Goal: Task Accomplishment & Management: Manage account settings

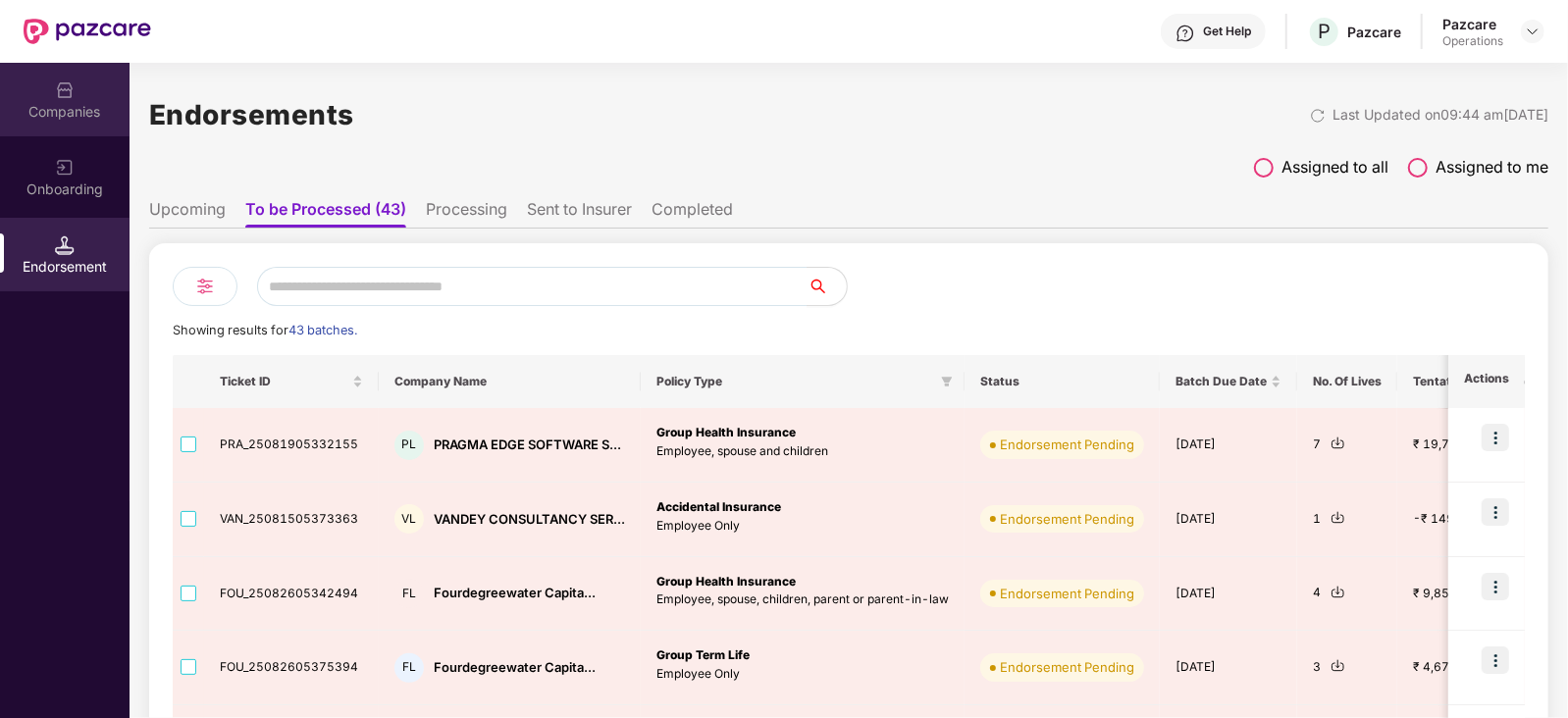
click at [86, 110] on div "Companies" at bounding box center [64, 112] width 129 height 20
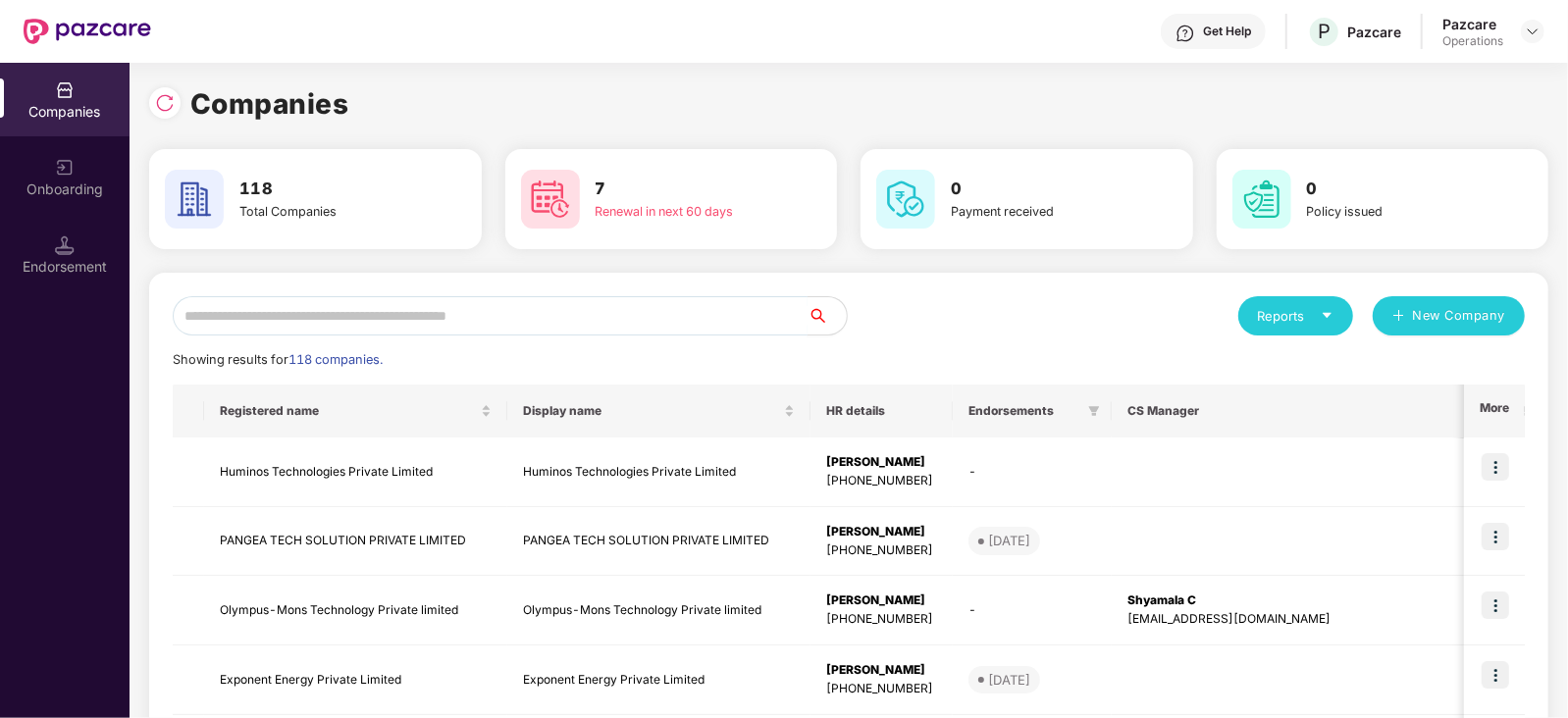
click at [365, 323] on input "text" at bounding box center [490, 316] width 635 height 39
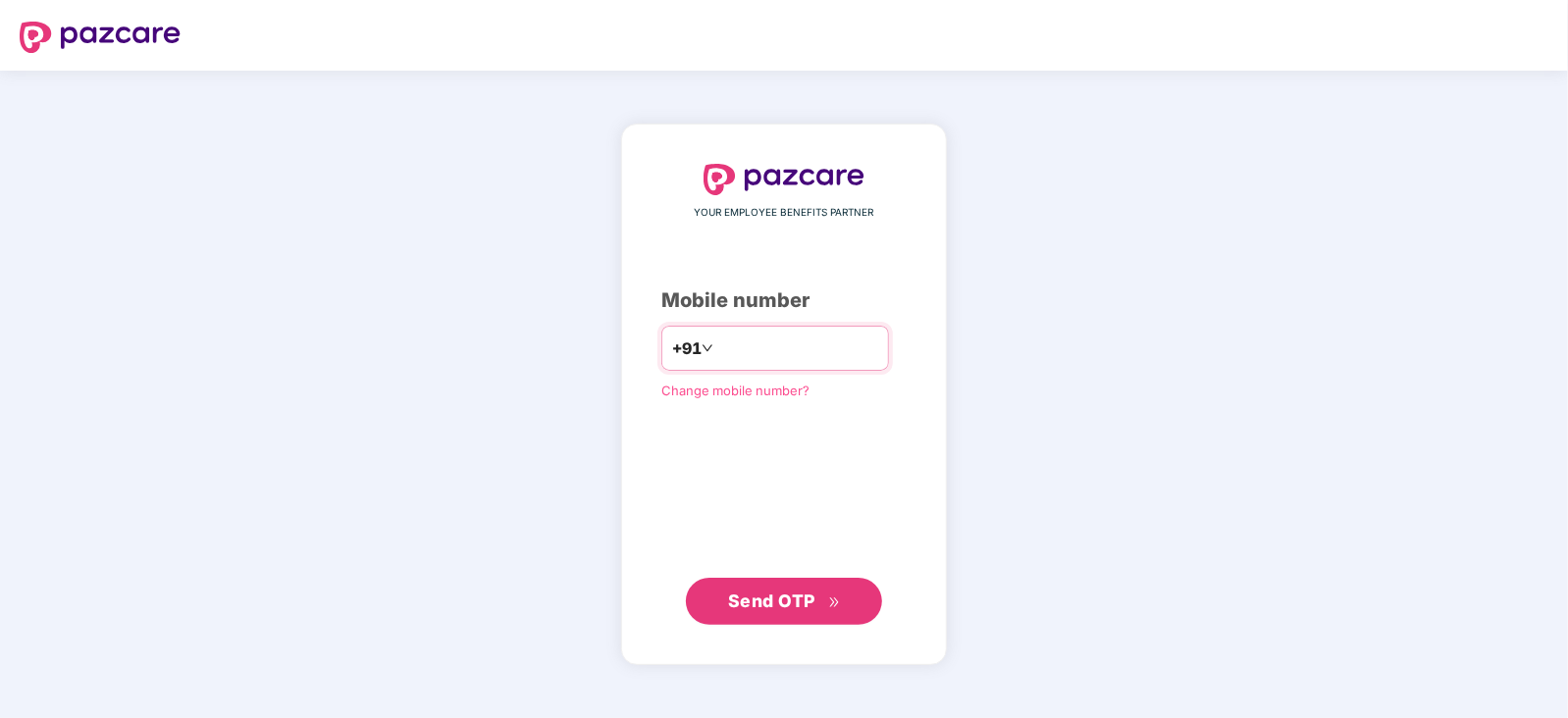
click at [757, 345] on input "number" at bounding box center [797, 349] width 161 height 32
type input "**********"
click at [755, 578] on button "Send OTP" at bounding box center [783, 602] width 196 height 47
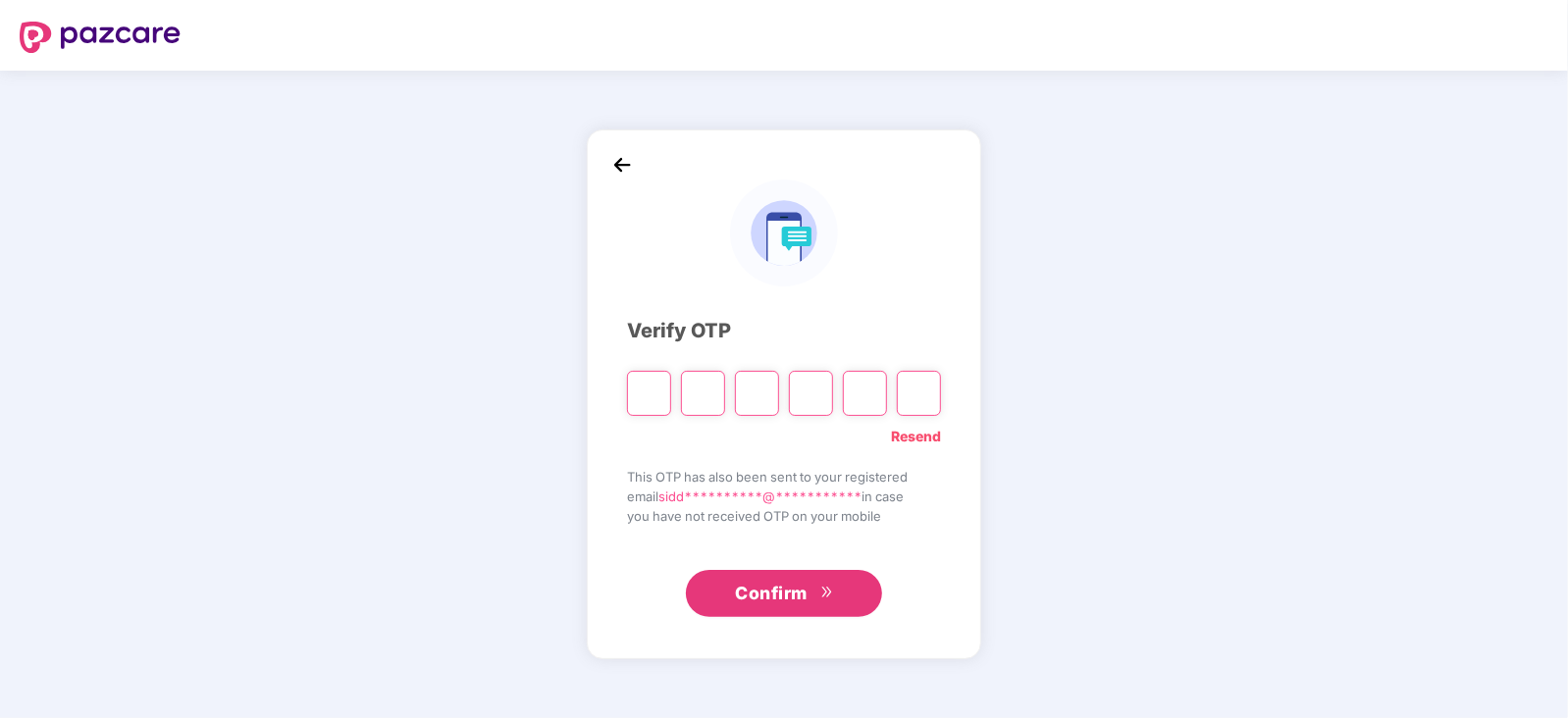
type input "*"
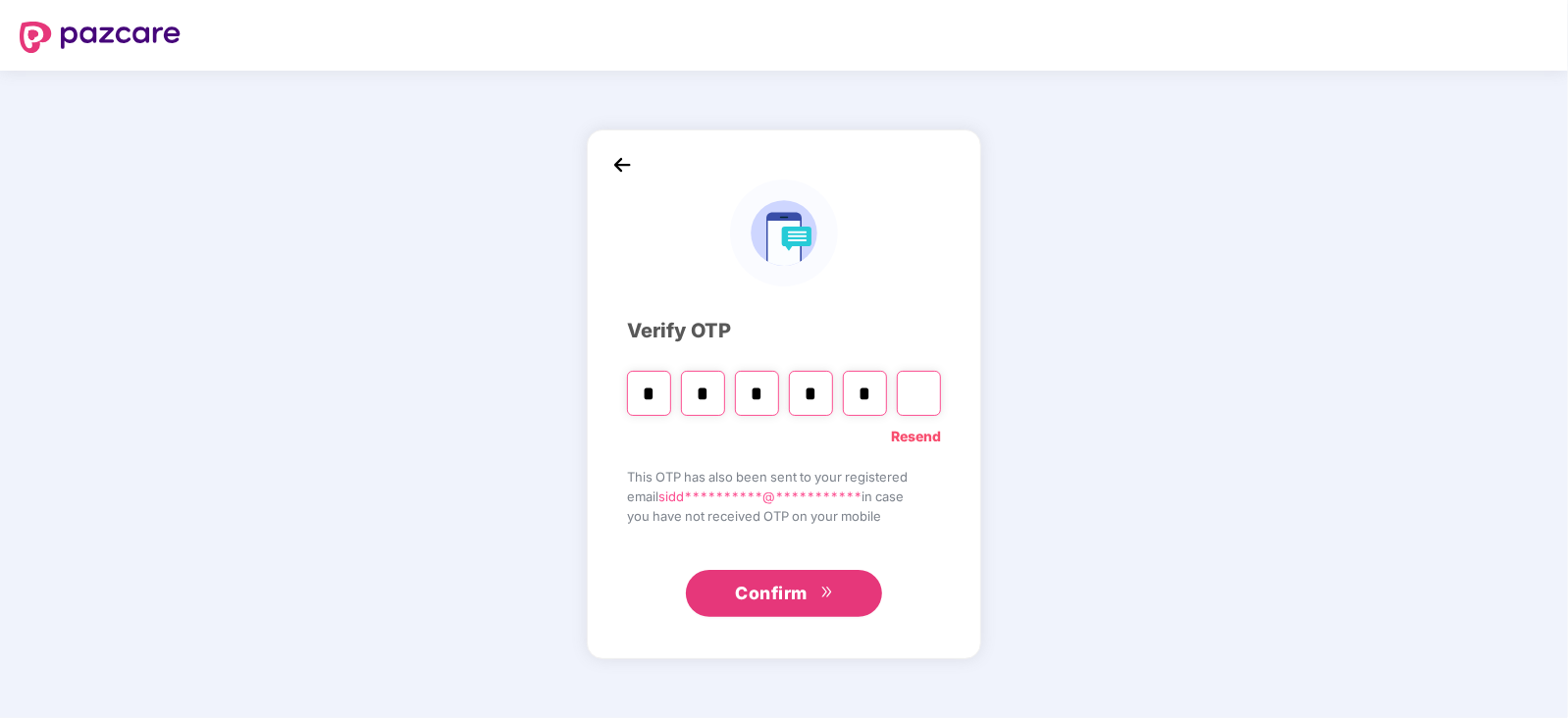
type input "*"
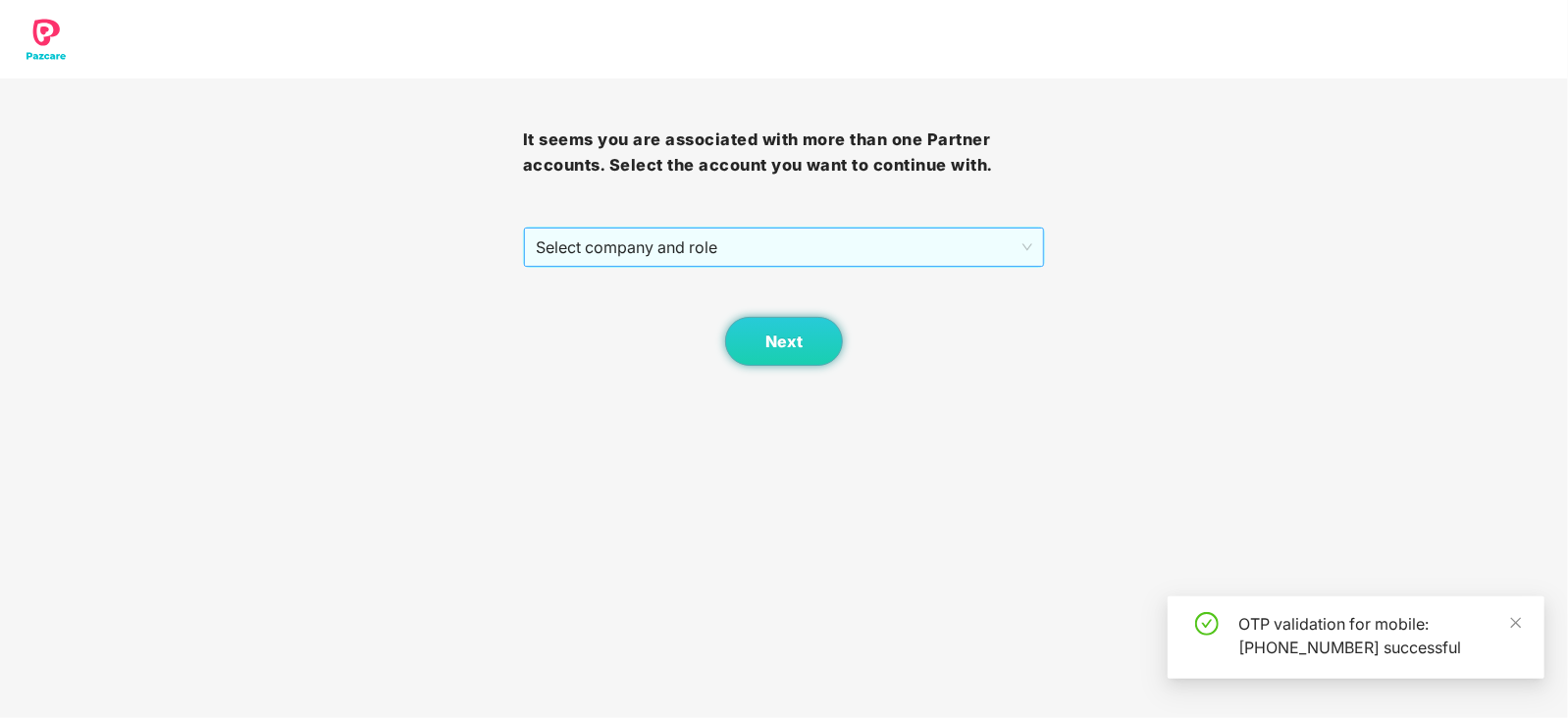
click at [571, 250] on span "Select company and role" at bounding box center [784, 247] width 497 height 37
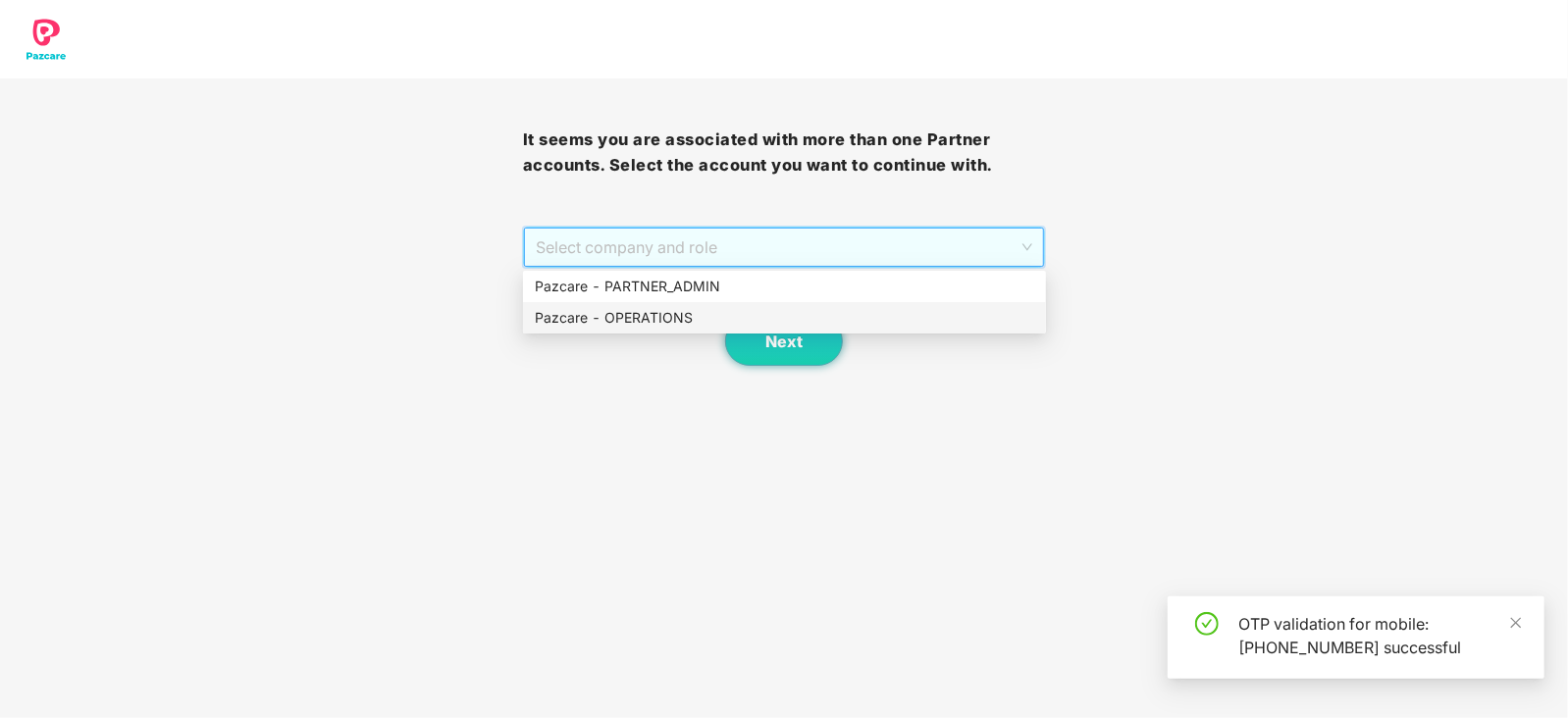
click at [591, 313] on div "Pazcare - OPERATIONS" at bounding box center [784, 318] width 499 height 22
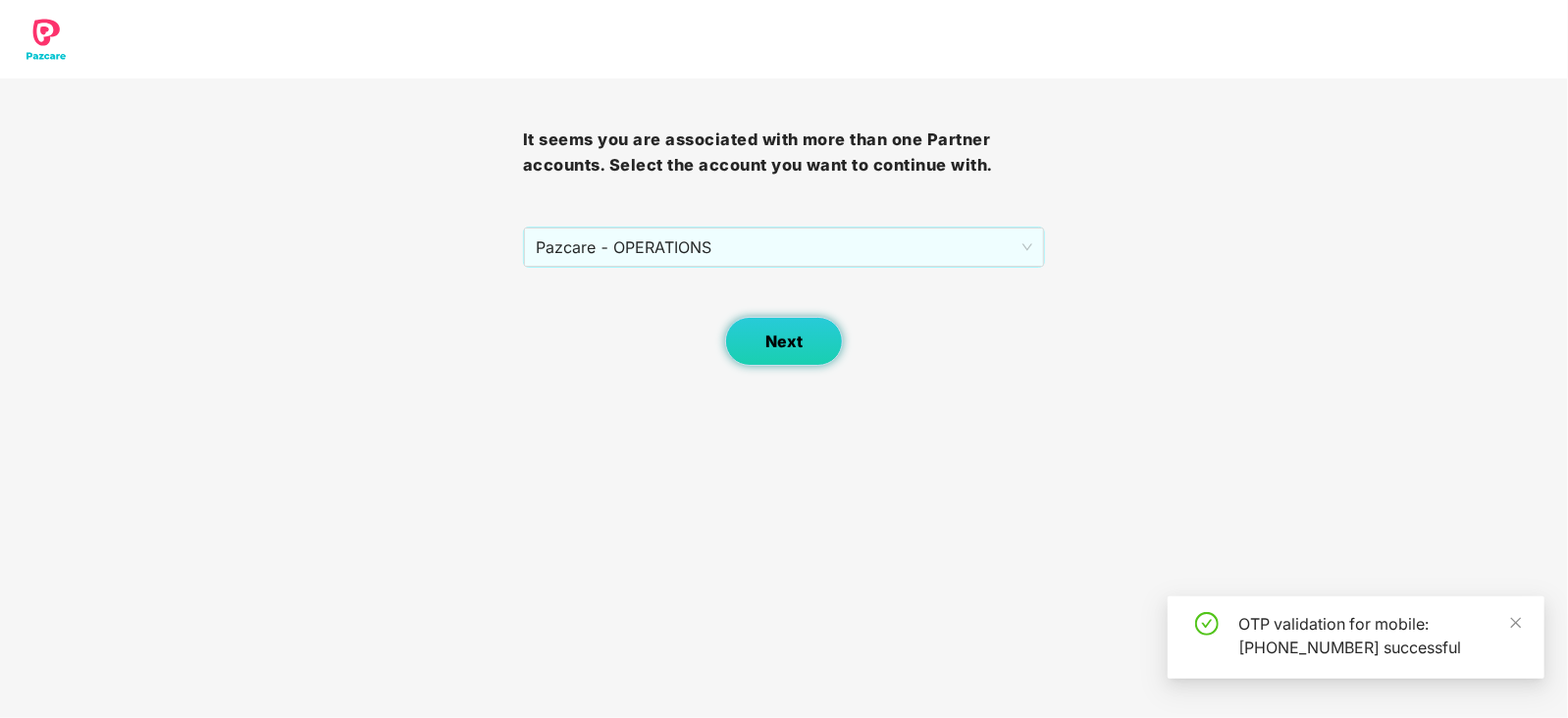
click at [777, 337] on span "Next" at bounding box center [784, 342] width 37 height 19
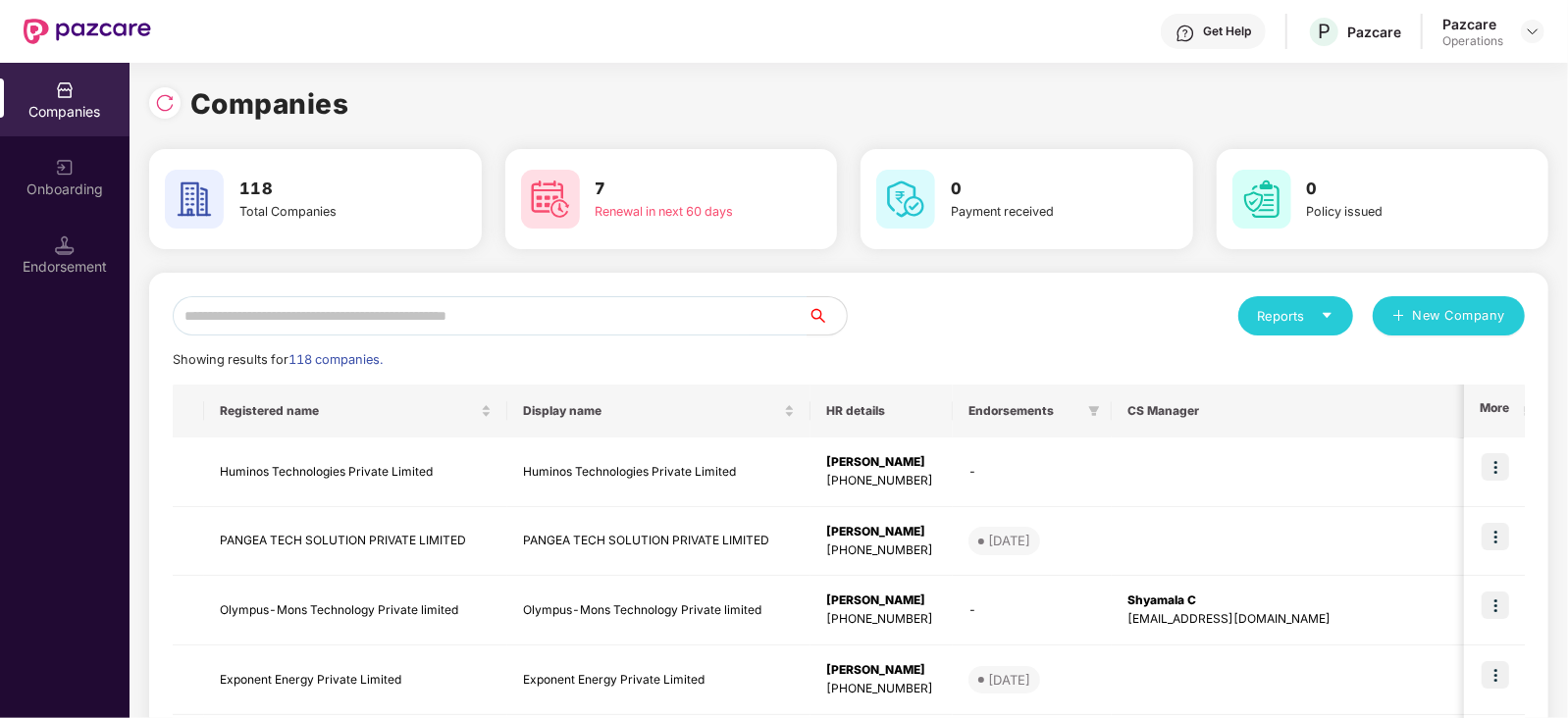
click at [68, 265] on div "Endorsement" at bounding box center [64, 267] width 129 height 20
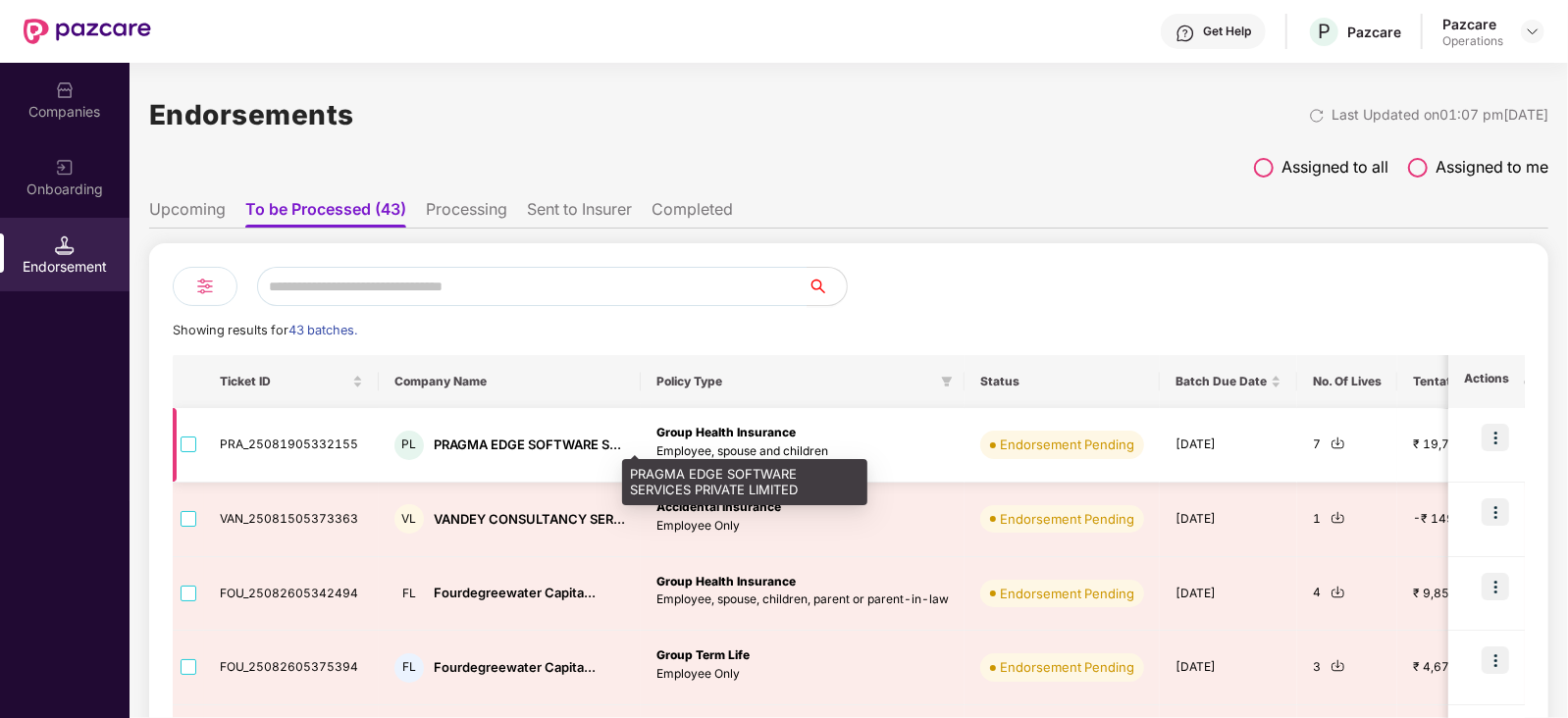
click at [456, 445] on div "PRAGMA EDGE SOFTWARE S..." at bounding box center [527, 444] width 187 height 19
copy div "PRAGMA"
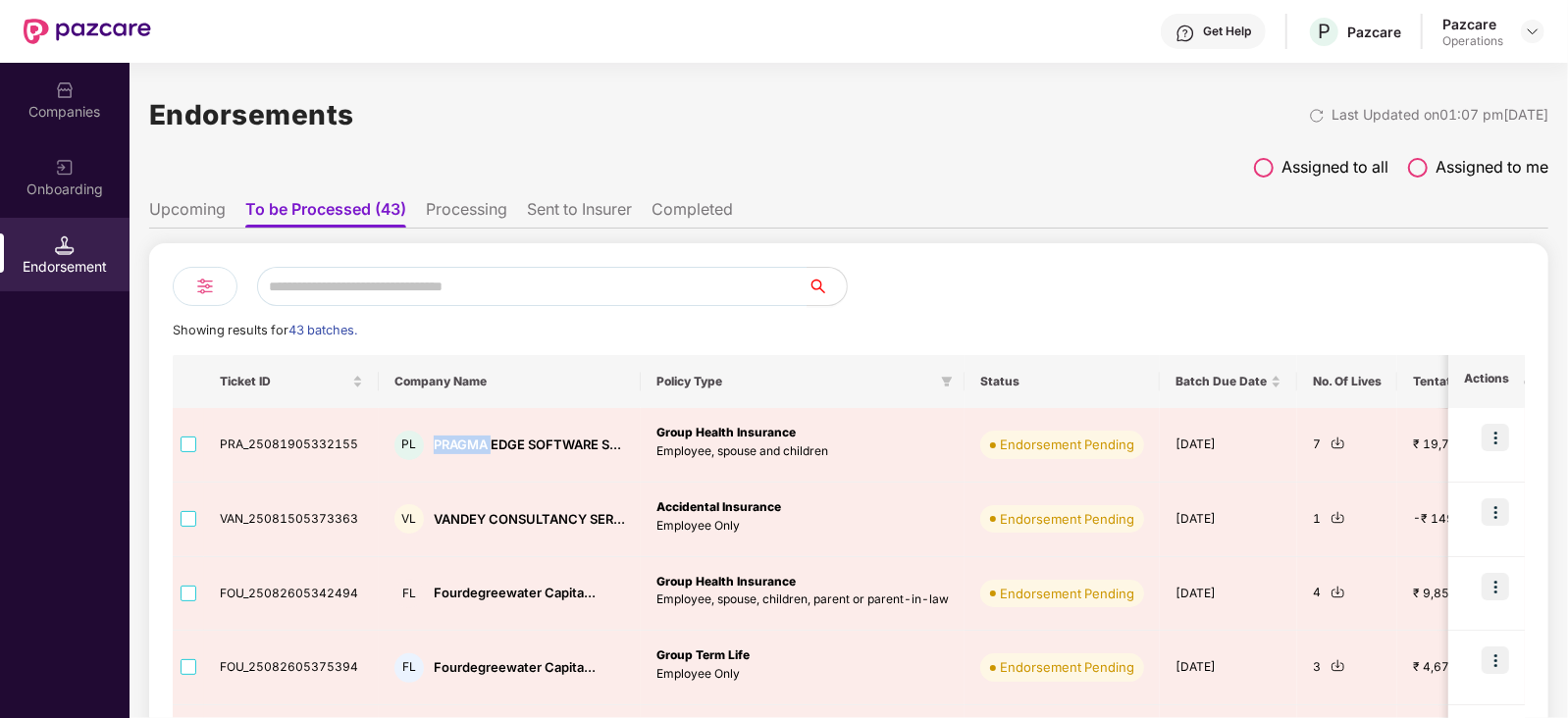
click at [74, 94] on img at bounding box center [65, 91] width 20 height 20
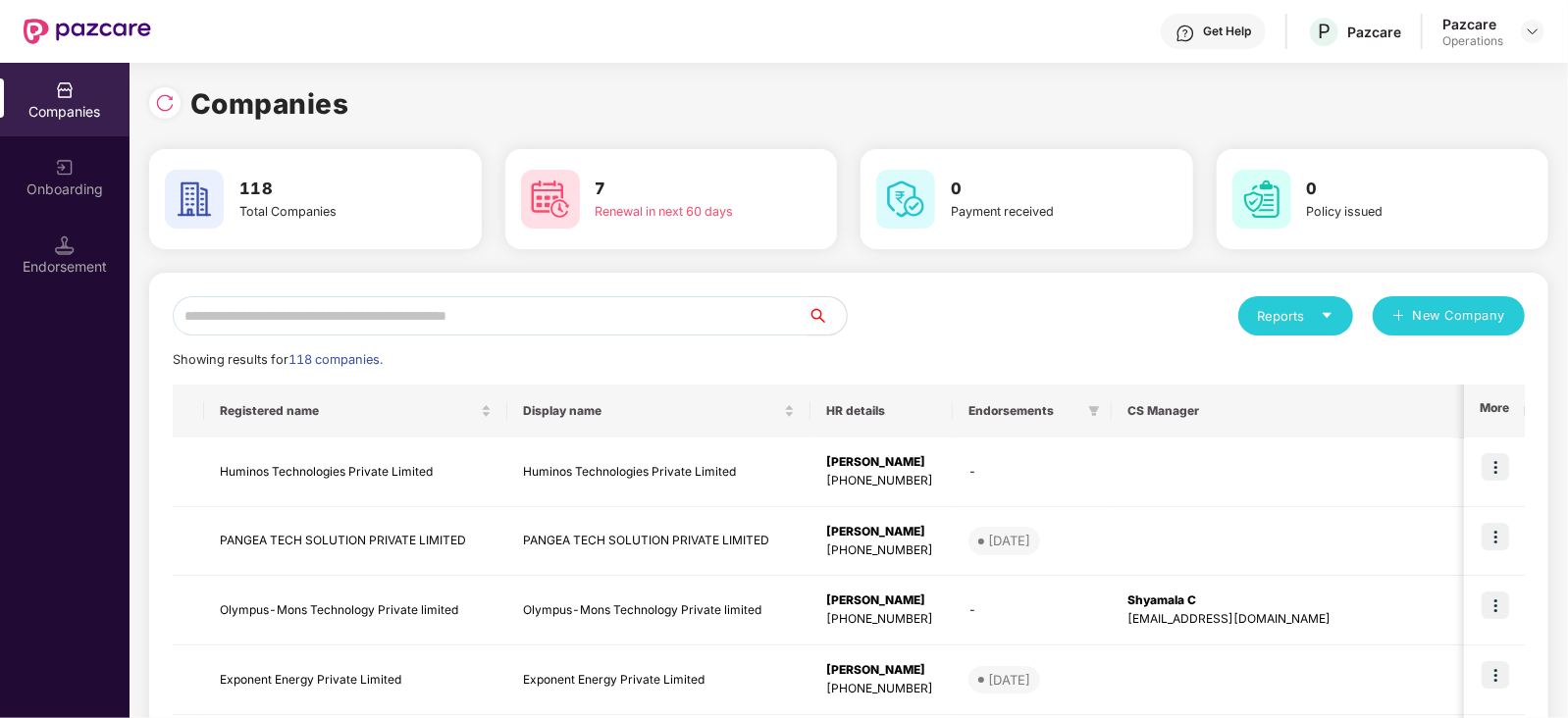
click at [281, 317] on input "text" at bounding box center [490, 316] width 635 height 39
paste input "******"
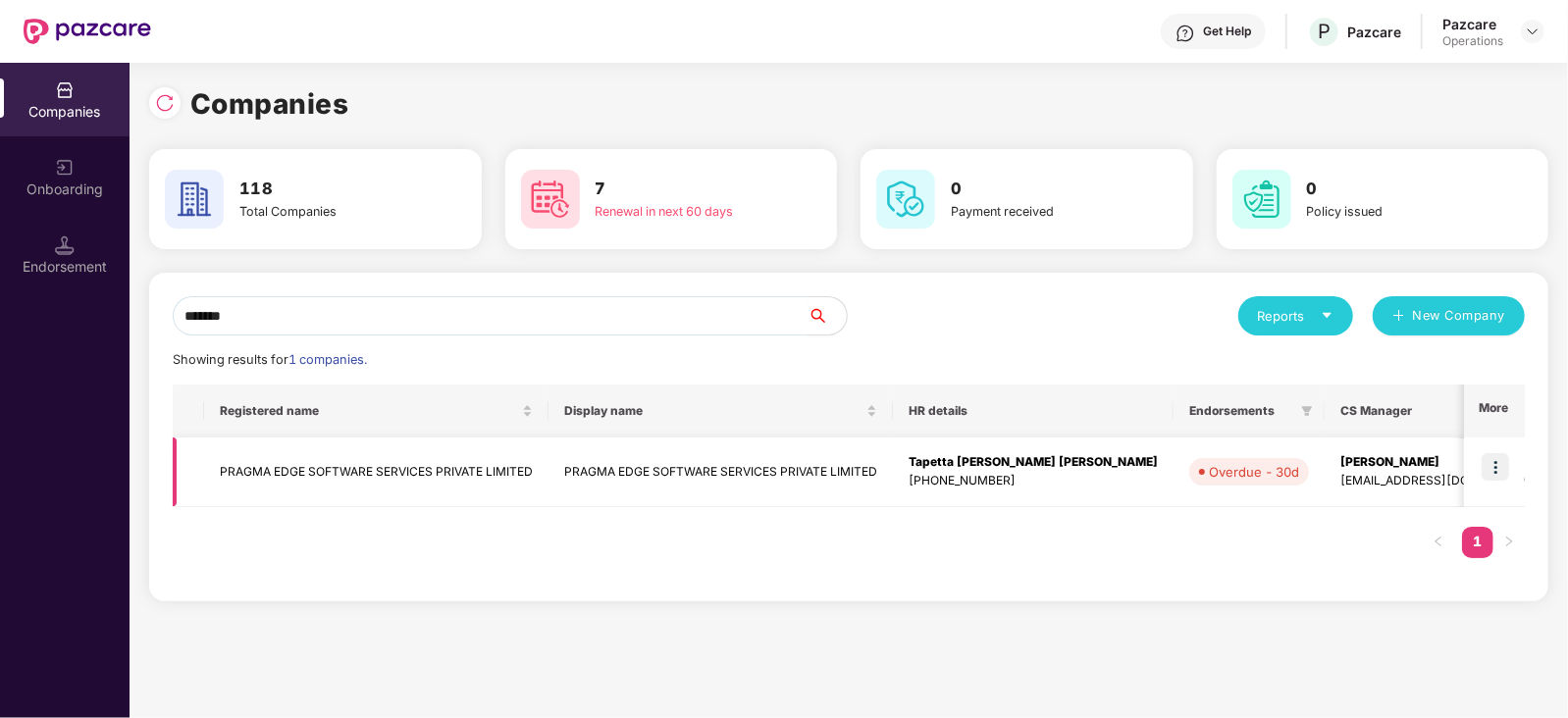
type input "******"
click at [1488, 464] on img at bounding box center [1495, 467] width 28 height 28
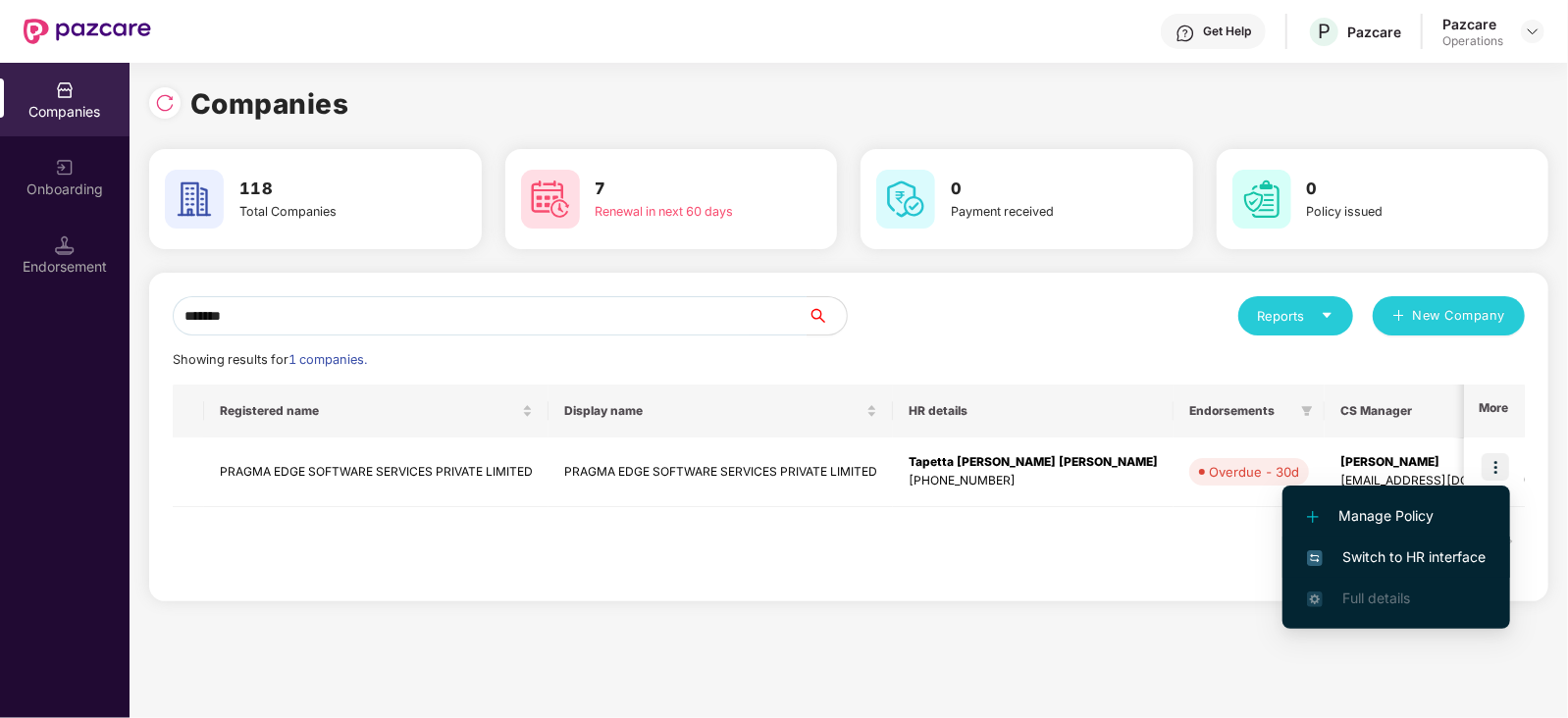
click at [1447, 548] on span "Switch to HR interface" at bounding box center [1396, 557] width 178 height 22
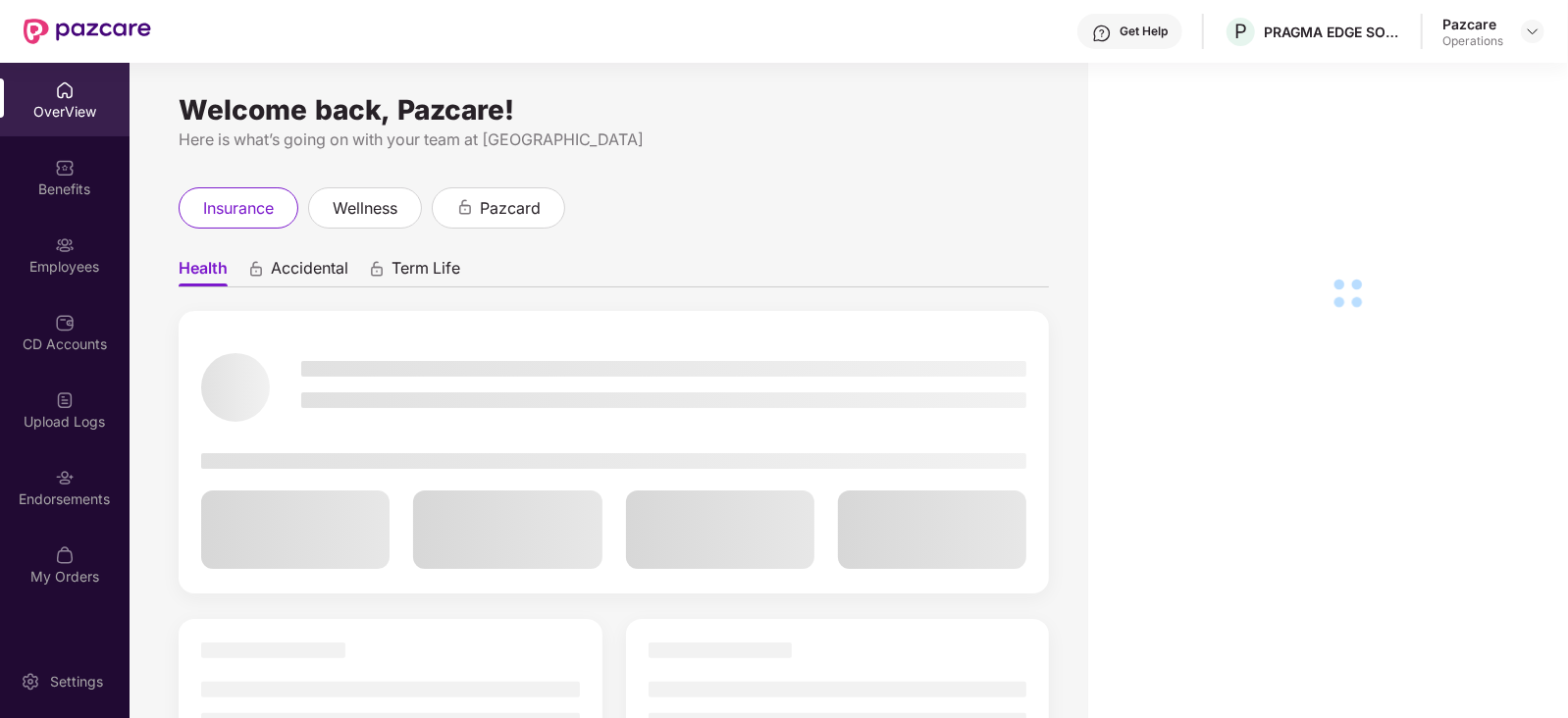
click at [56, 499] on div "Endorsements" at bounding box center [64, 499] width 129 height 20
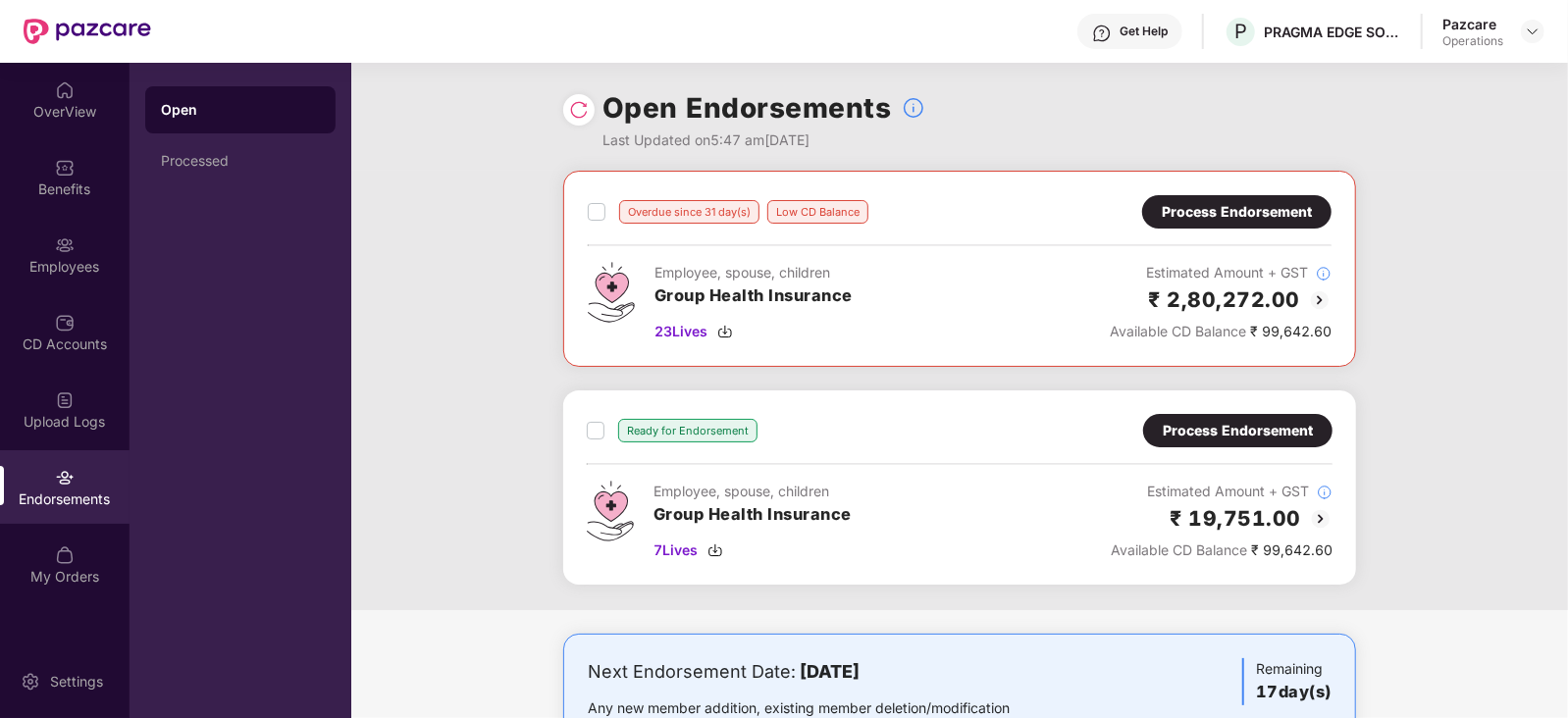
click at [1240, 434] on div "Process Endorsement" at bounding box center [1237, 430] width 150 height 22
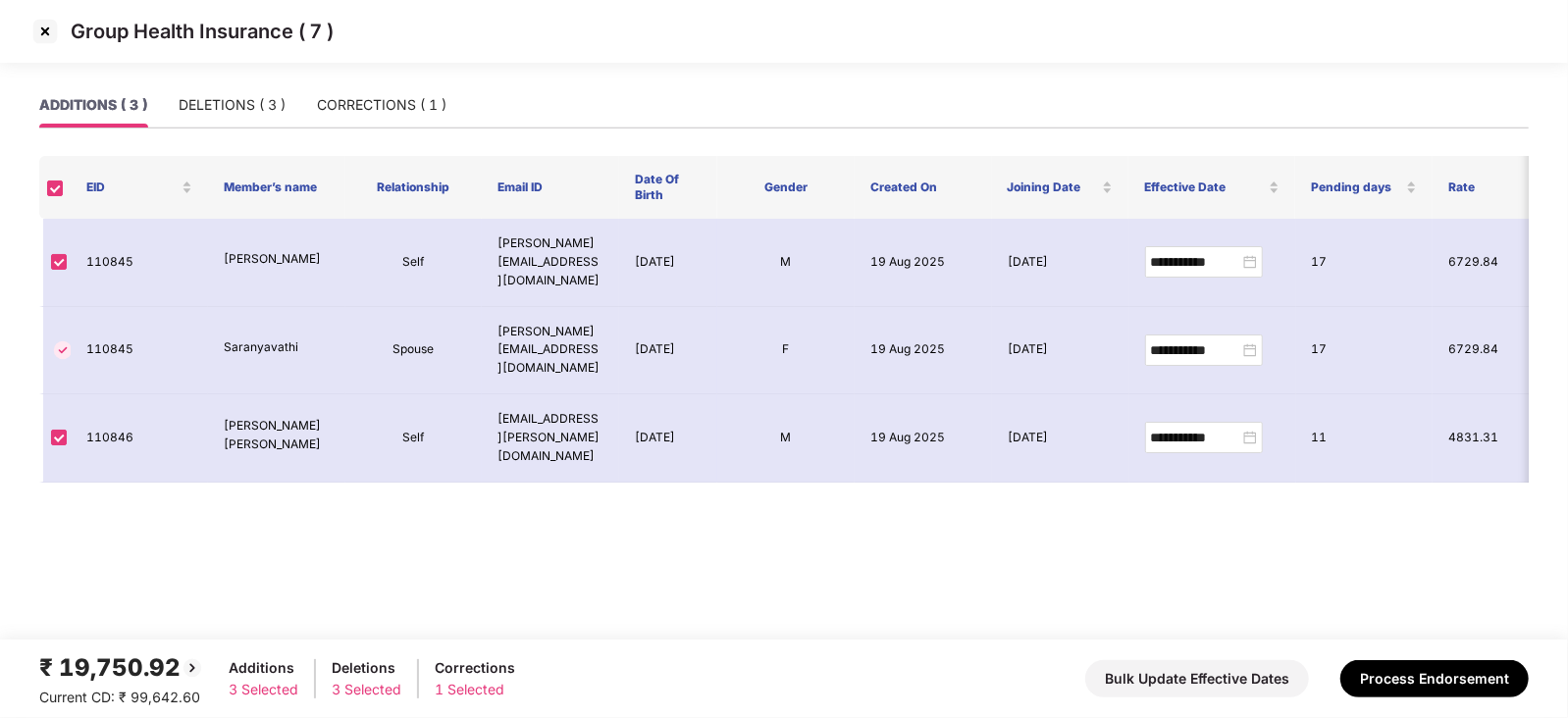
click at [288, 104] on div "ADDITIONS ( 3 ) DELETIONS ( 3 ) CORRECTIONS ( 1 )" at bounding box center [242, 105] width 407 height 45
click at [1471, 674] on button "Process Endorsement" at bounding box center [1434, 679] width 188 height 37
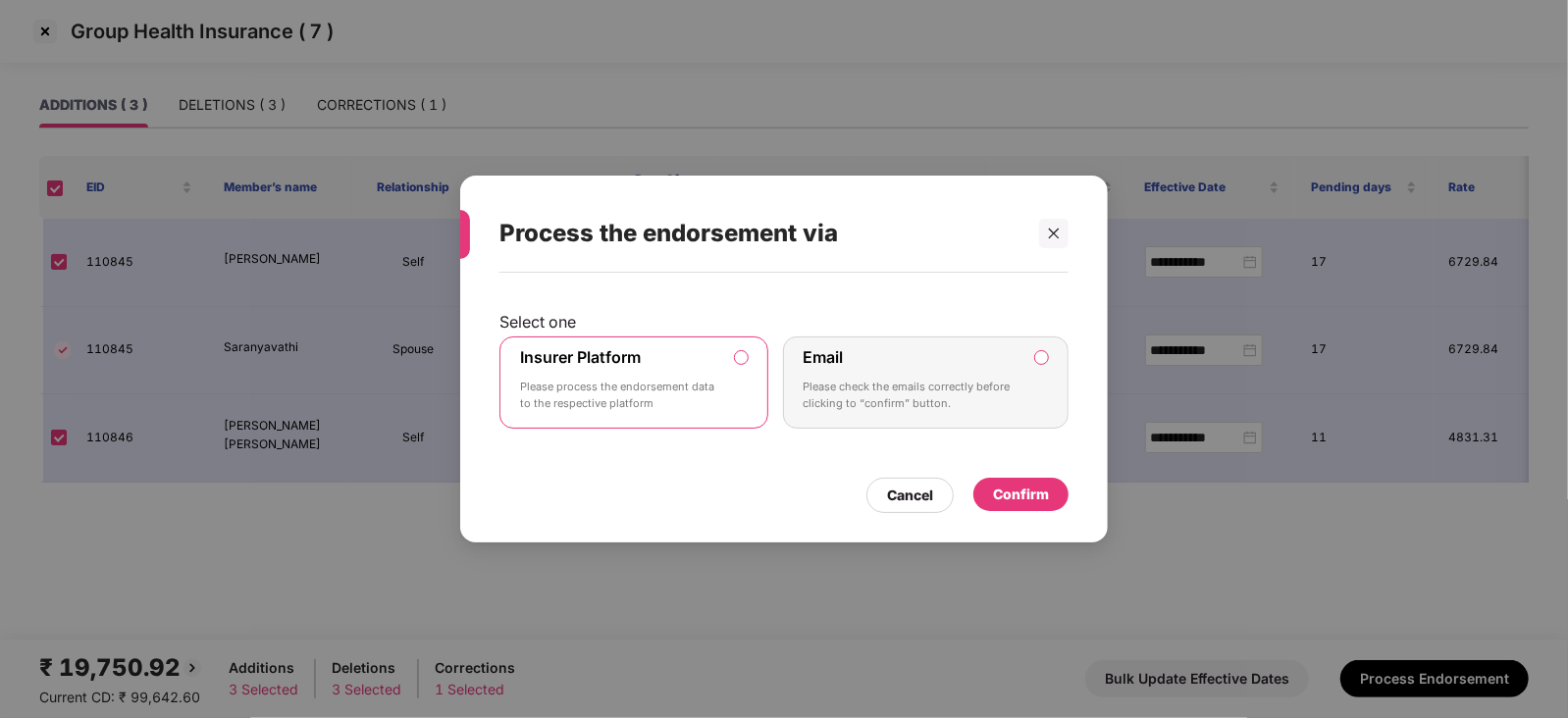
click at [1030, 485] on div "Confirm" at bounding box center [1020, 494] width 56 height 22
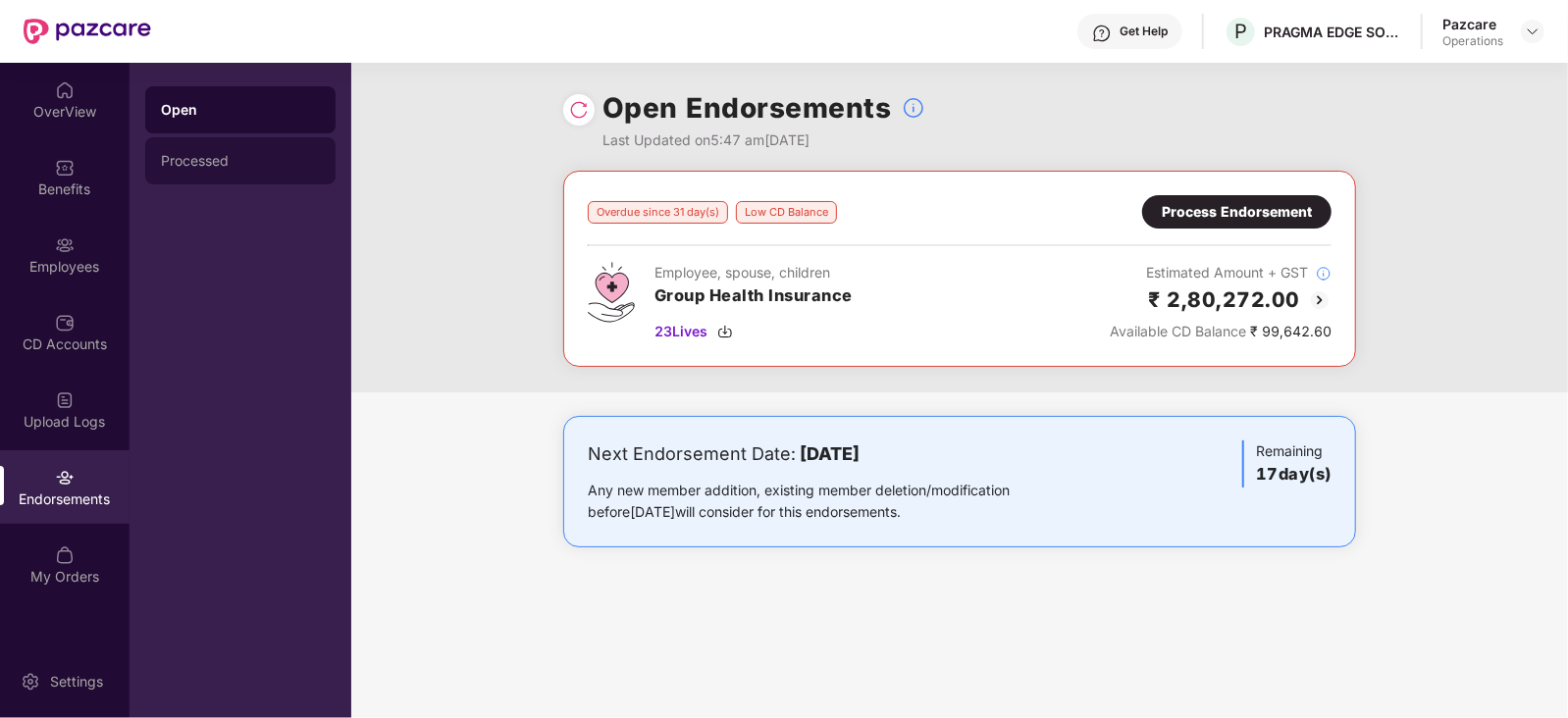
click at [175, 162] on div "Processed" at bounding box center [239, 161] width 159 height 16
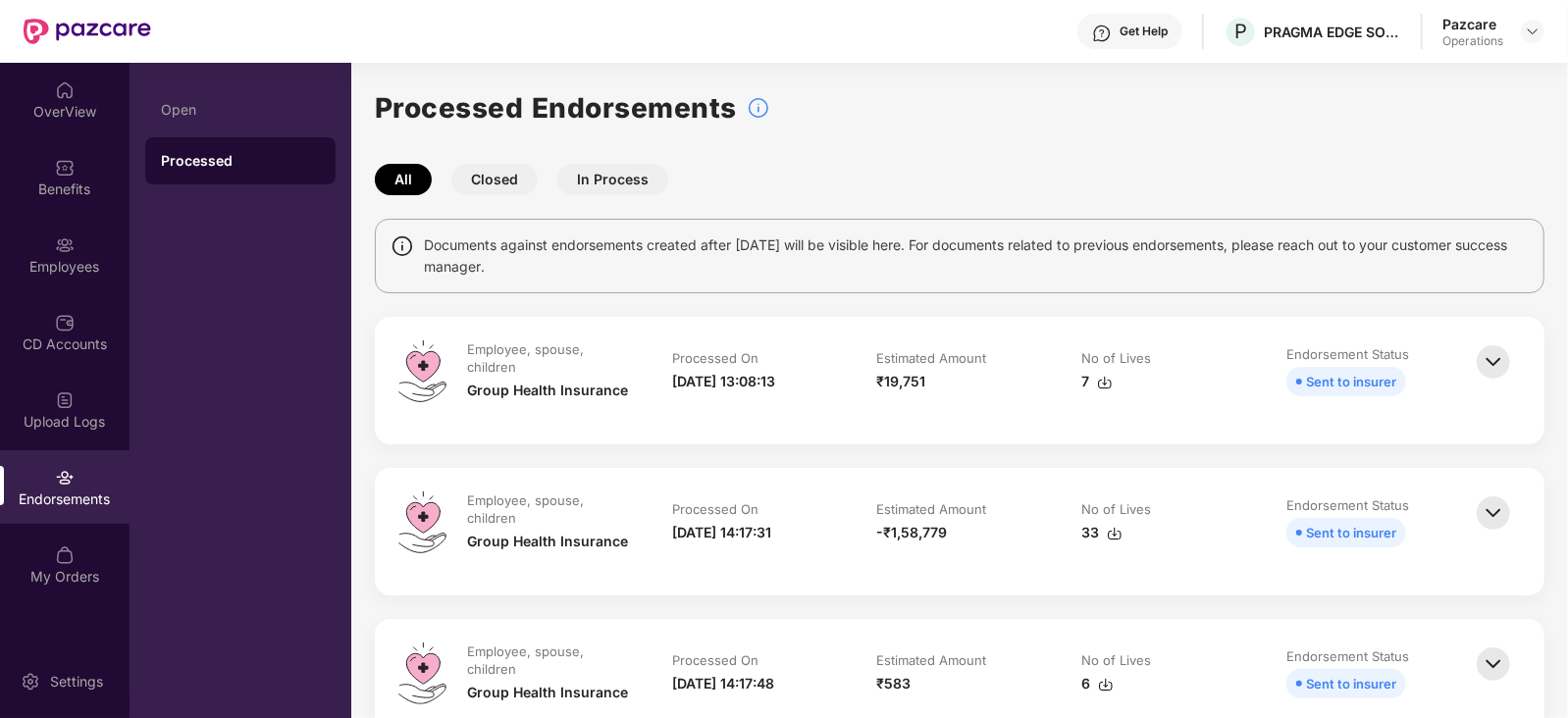
click at [1102, 379] on img at bounding box center [1105, 383] width 16 height 16
click at [80, 343] on div "CD Accounts" at bounding box center [64, 345] width 129 height 20
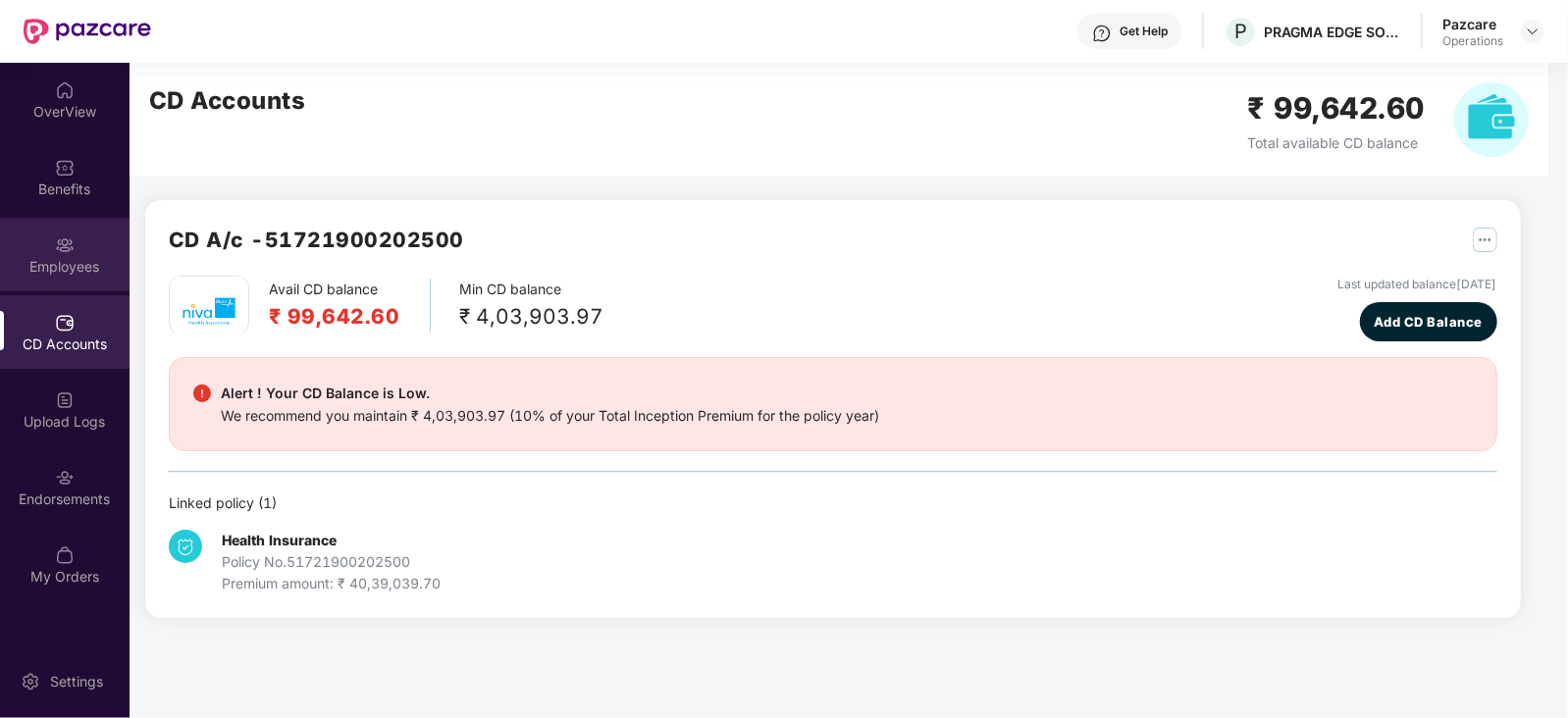
click at [68, 257] on div "Employees" at bounding box center [64, 267] width 129 height 20
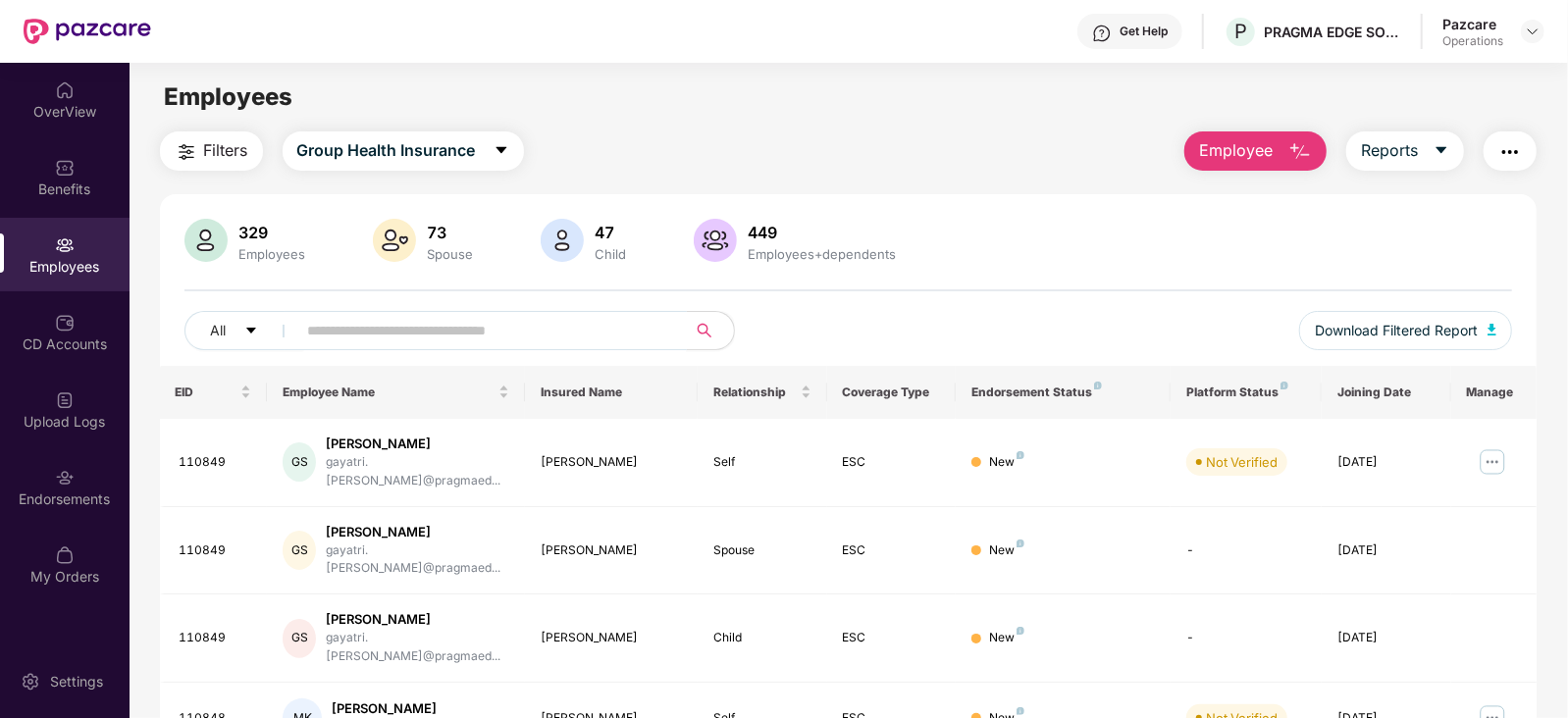
click at [355, 321] on input "text" at bounding box center [485, 331] width 353 height 30
paste input "*******"
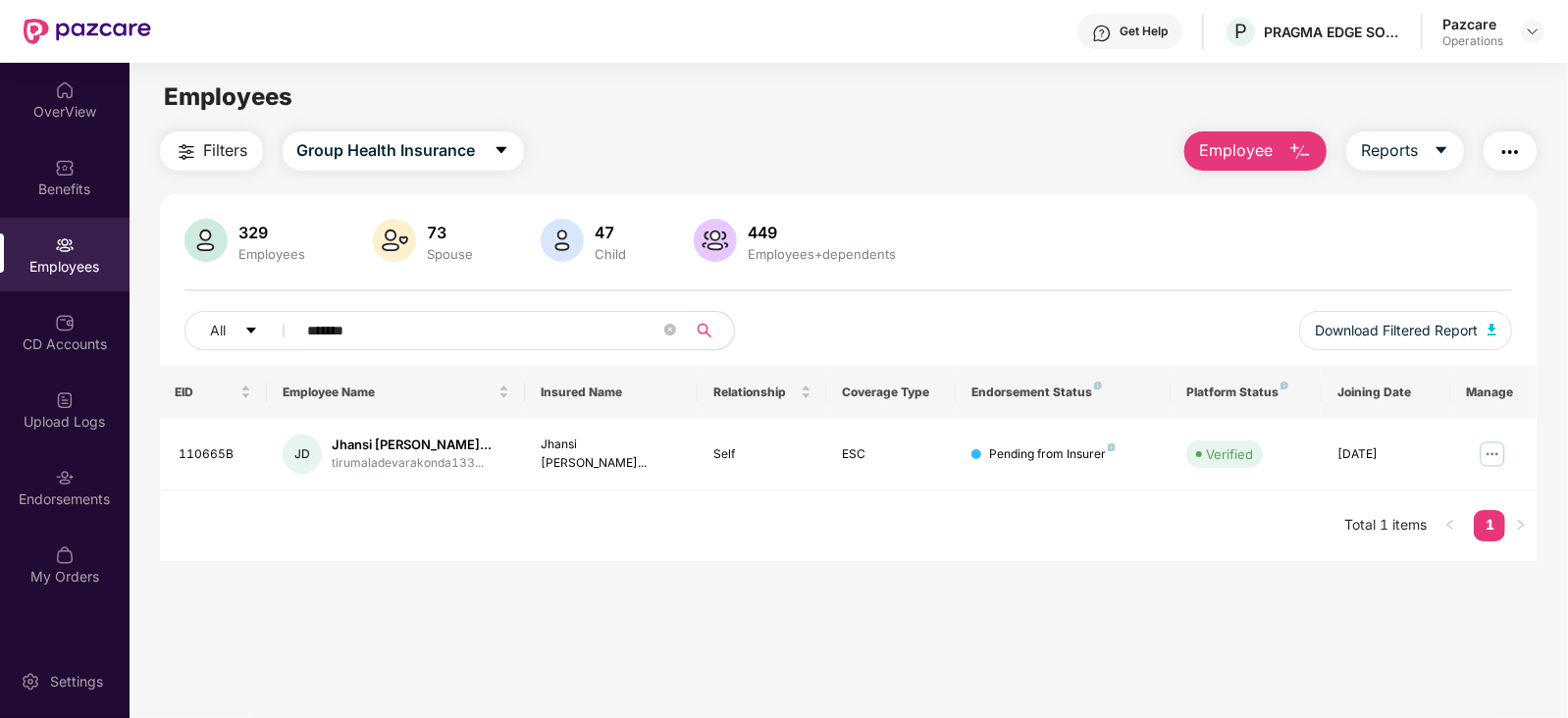
click at [406, 316] on input "*******" at bounding box center [485, 331] width 353 height 30
type input "******"
click at [1542, 27] on div at bounding box center [1533, 32] width 24 height 24
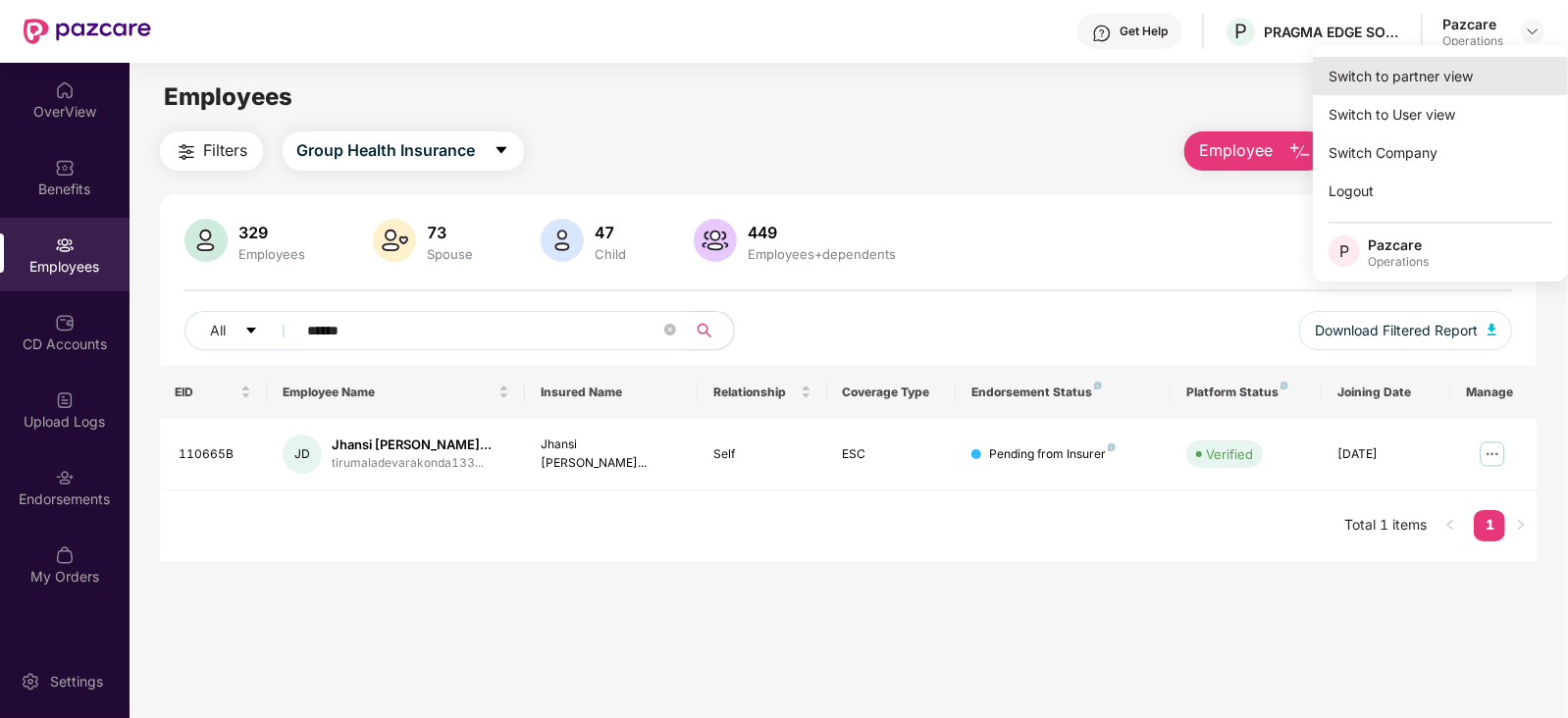
click at [1460, 74] on div "Switch to partner view" at bounding box center [1440, 76] width 255 height 38
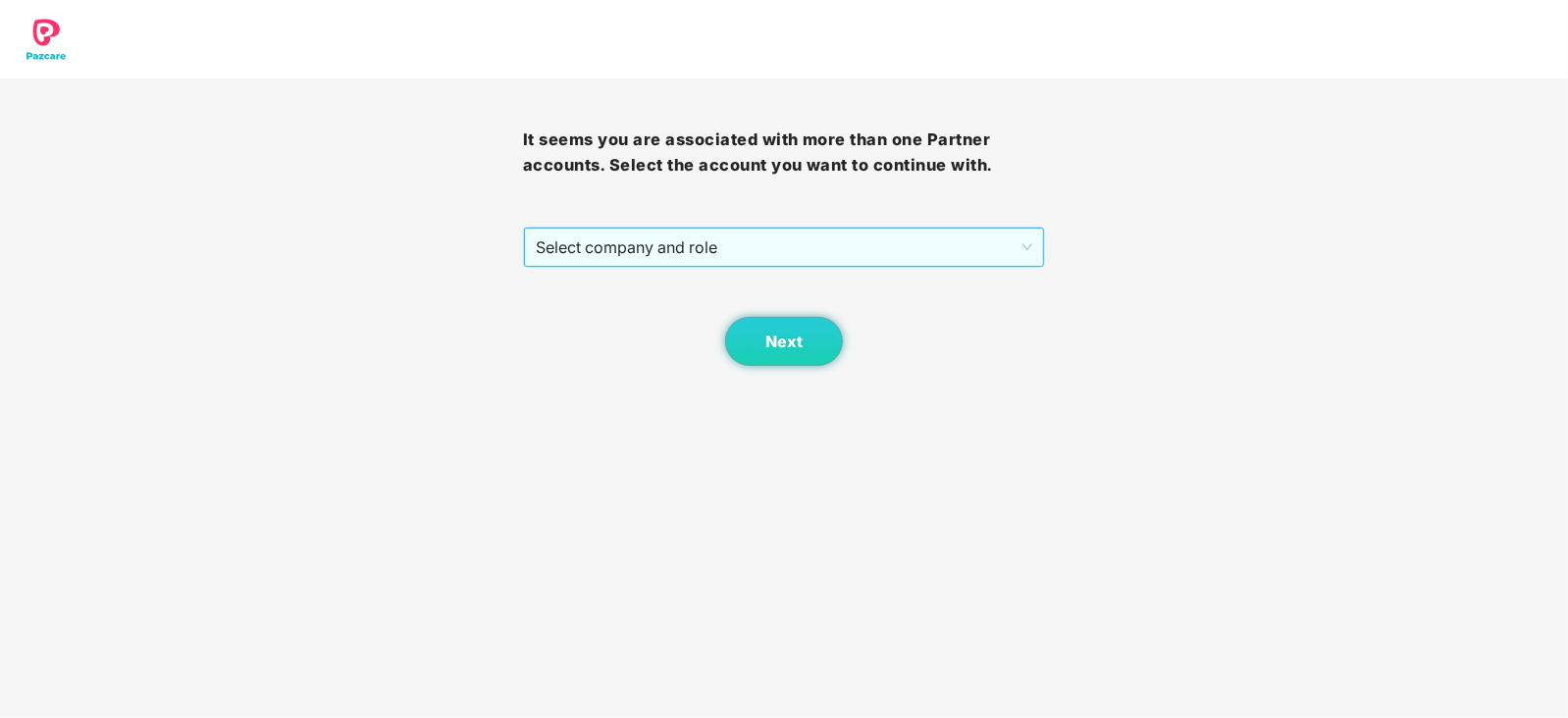
click at [672, 247] on span "Select company and role" at bounding box center [784, 247] width 497 height 37
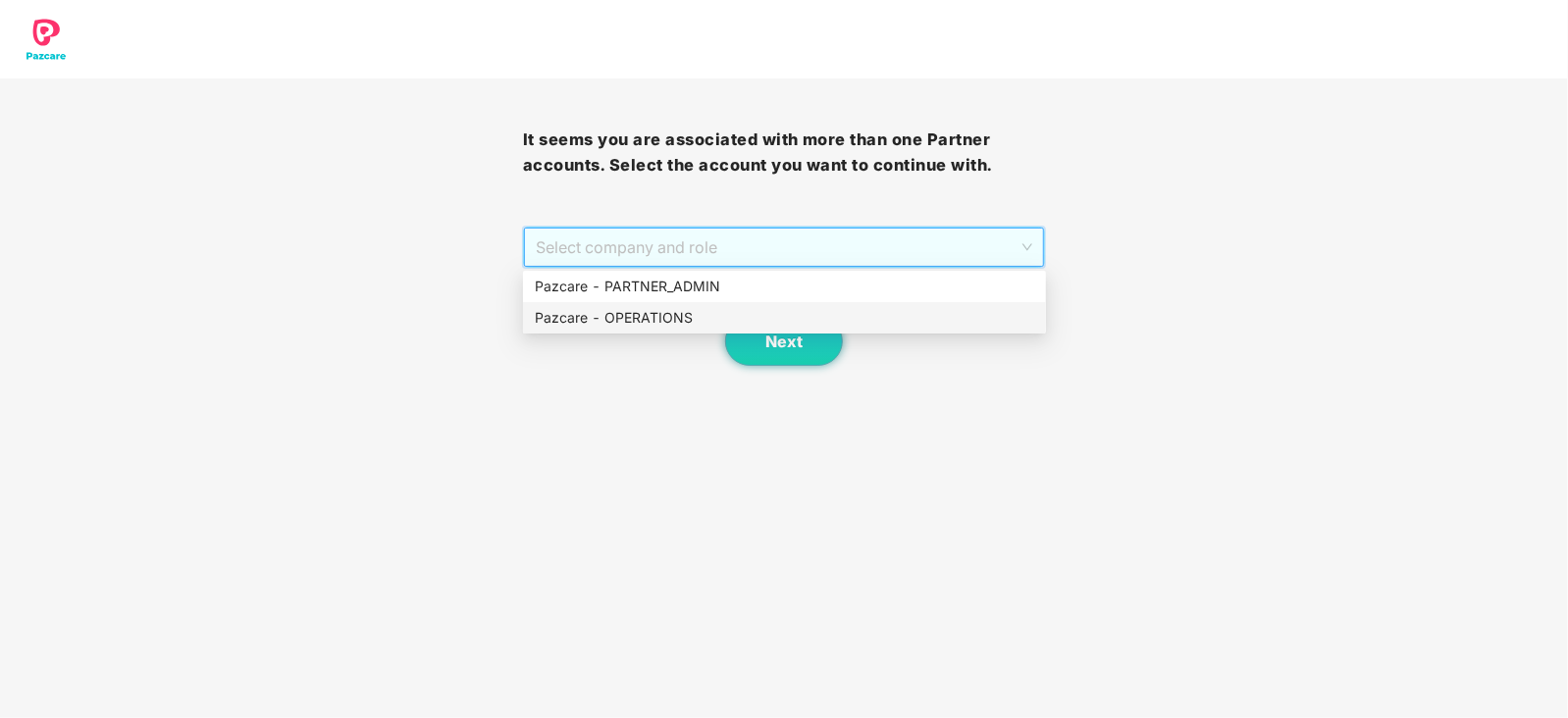
click at [642, 309] on div "Pazcare - OPERATIONS" at bounding box center [784, 318] width 499 height 22
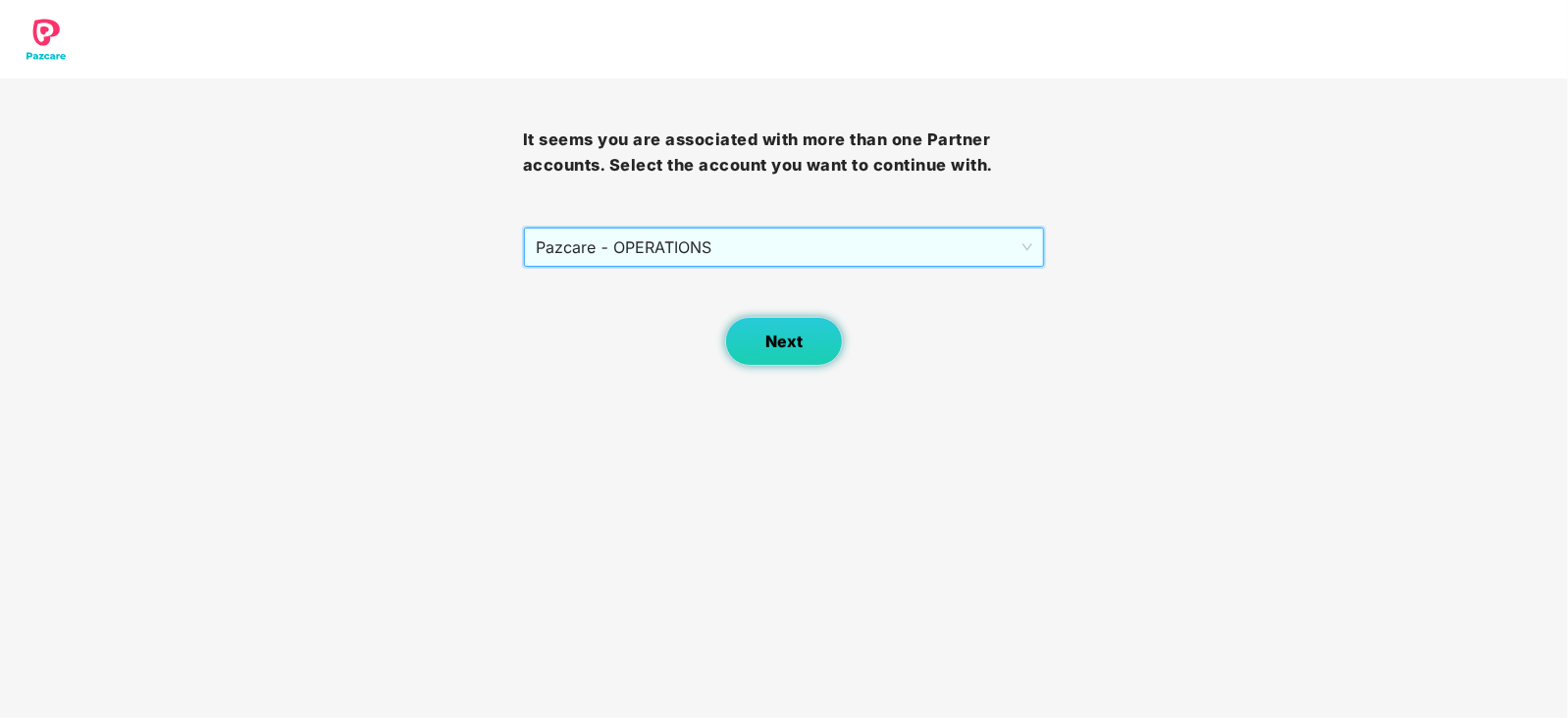
click at [755, 336] on button "Next" at bounding box center [784, 342] width 118 height 49
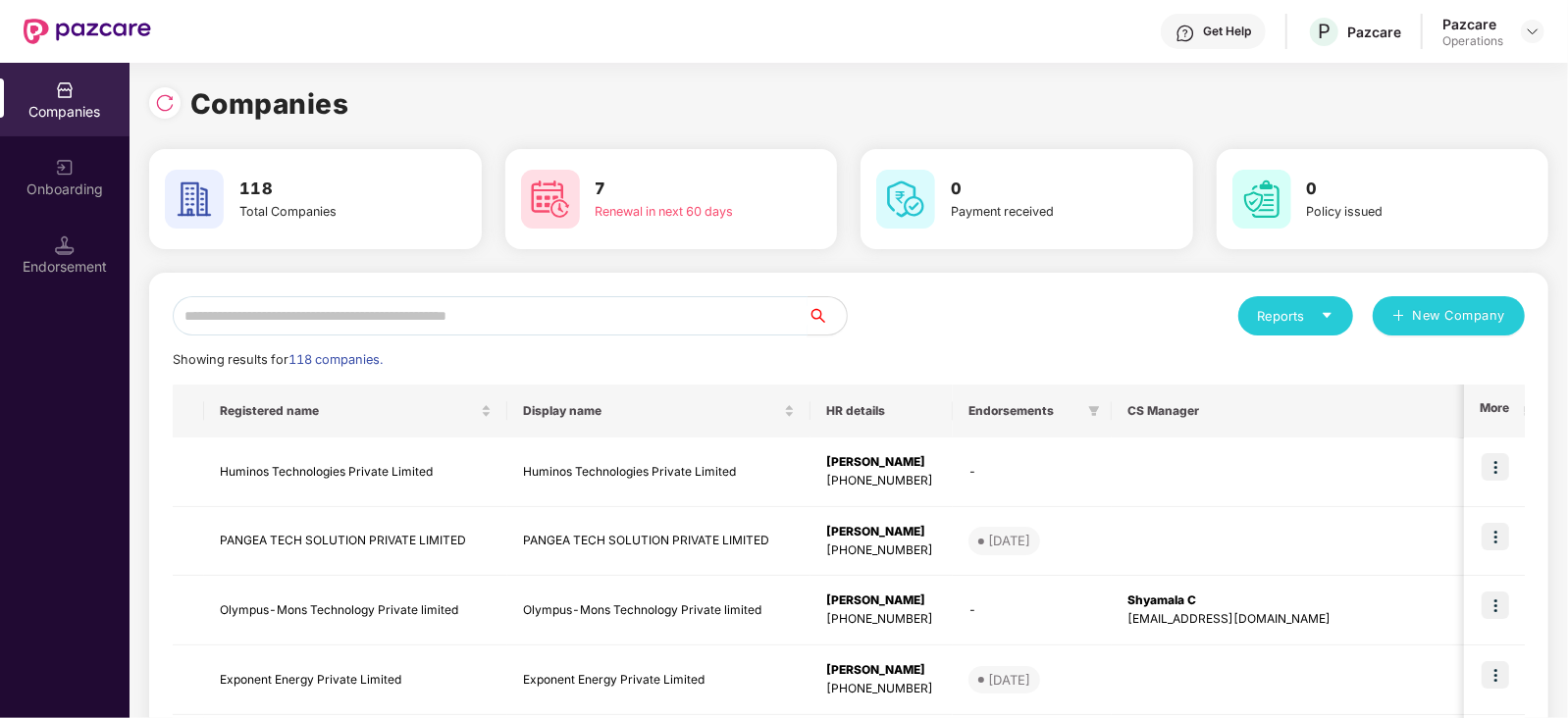
click at [469, 306] on input "text" at bounding box center [490, 316] width 635 height 39
paste input "****"
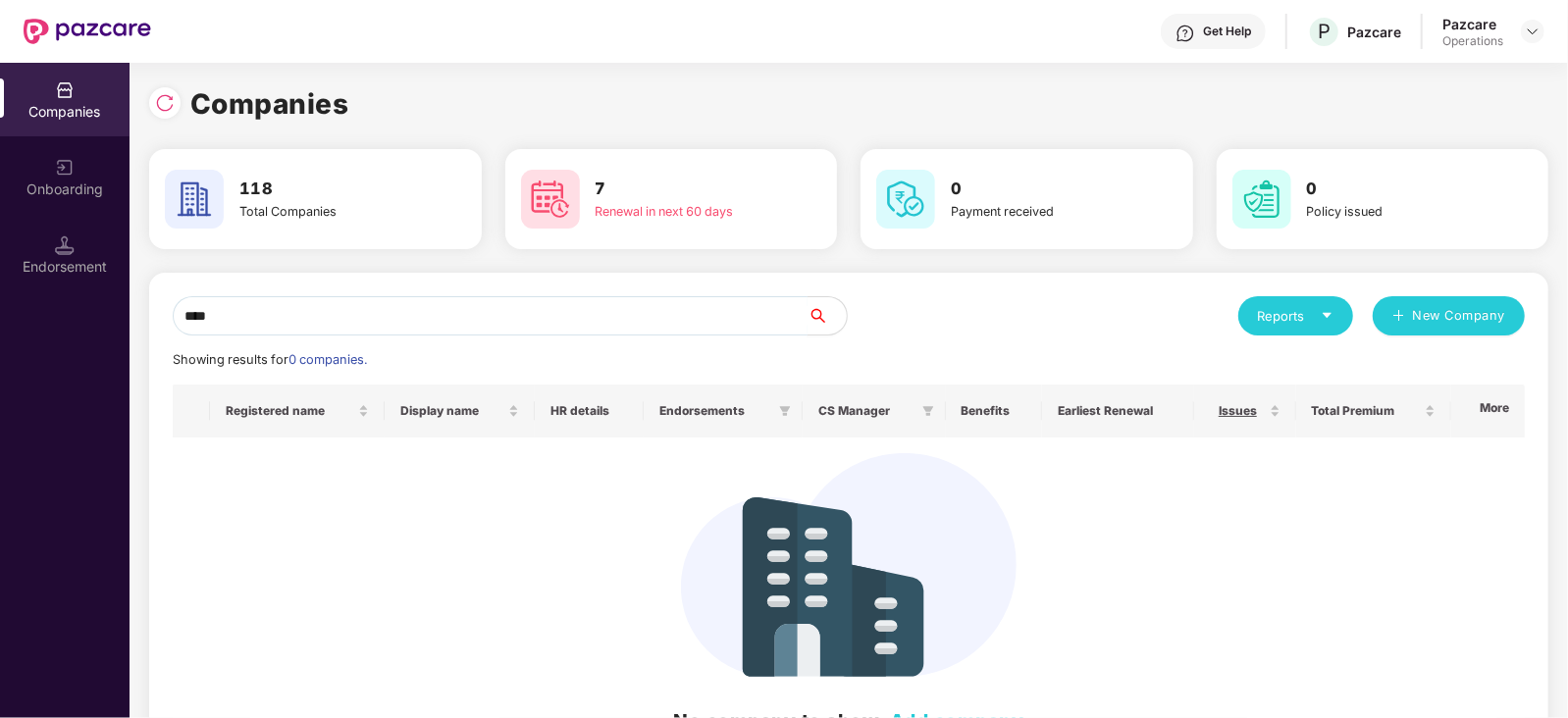
type input "****"
click at [173, 106] on img at bounding box center [164, 103] width 20 height 20
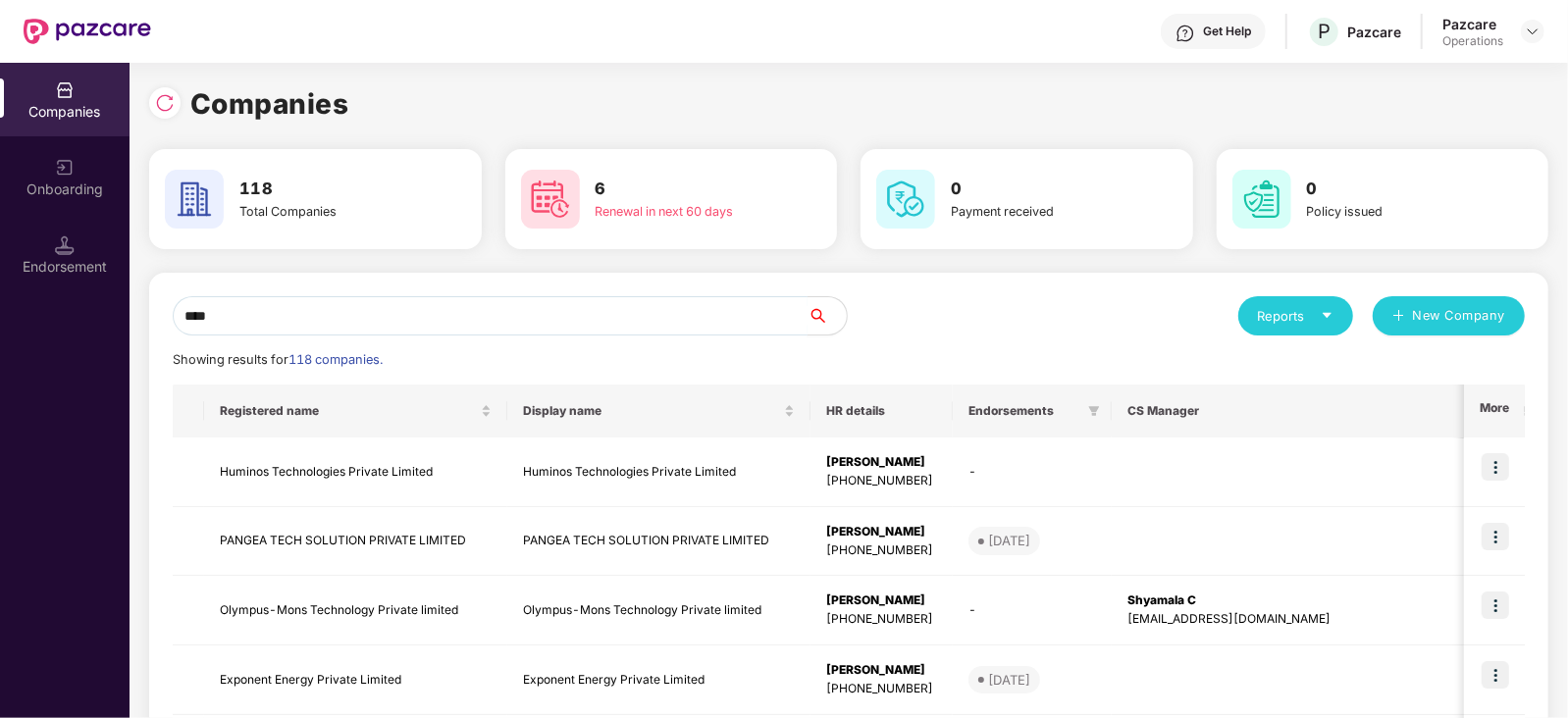
click at [266, 302] on input "****" at bounding box center [490, 316] width 635 height 39
click at [181, 325] on input "****" at bounding box center [490, 316] width 635 height 39
click at [249, 324] on input "****" at bounding box center [490, 316] width 635 height 39
drag, startPoint x: 249, startPoint y: 324, endPoint x: 135, endPoint y: 316, distance: 114.3
click at [135, 316] on div "Companies 118 Total Companies 6 Renewal in next 60 days 0 Payment received 0 Po…" at bounding box center [848, 390] width 1438 height 655
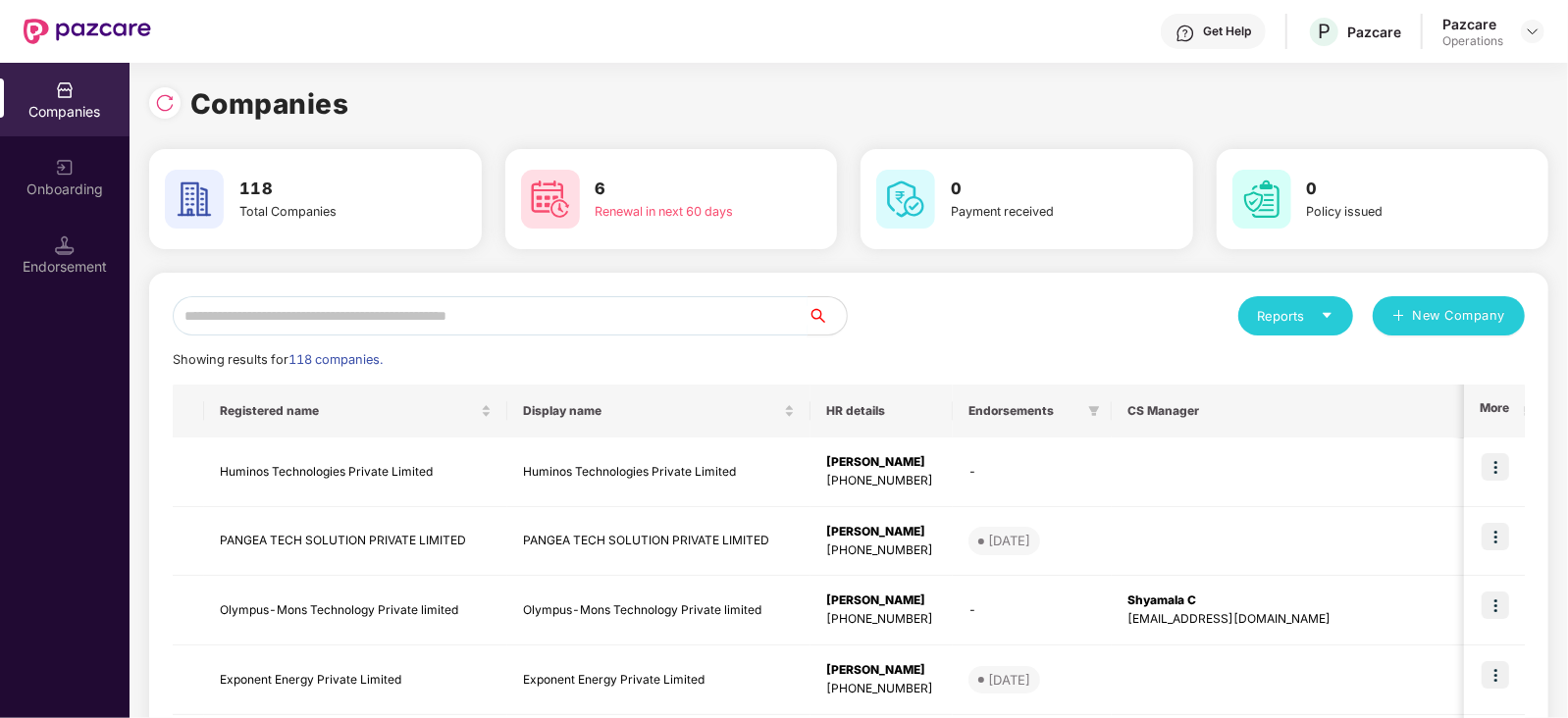
click at [420, 323] on input "text" at bounding box center [490, 316] width 635 height 39
paste input "****"
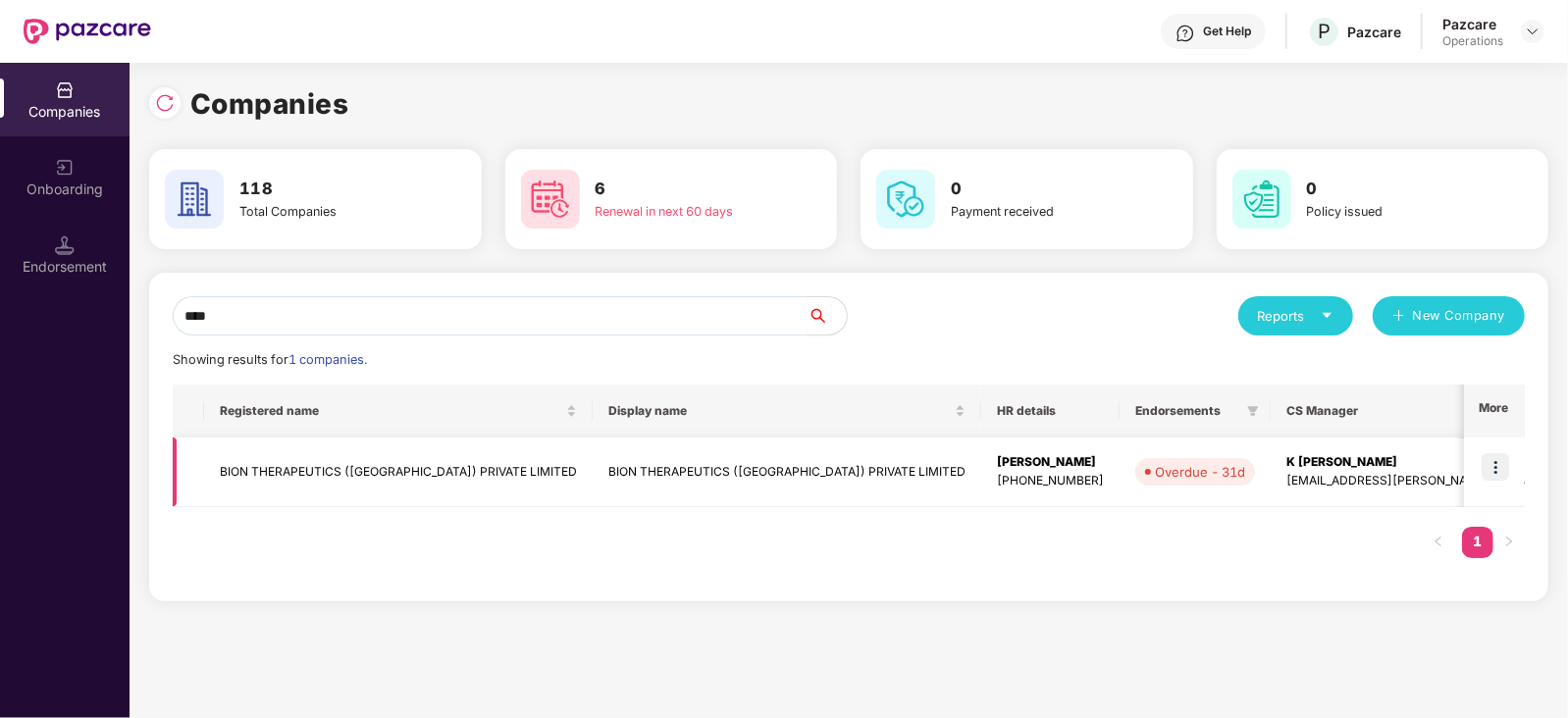
type input "****"
click at [402, 468] on td "BION THERAPEUTICS ([GEOGRAPHIC_DATA]) PRIVATE LIMITED" at bounding box center [398, 472] width 388 height 70
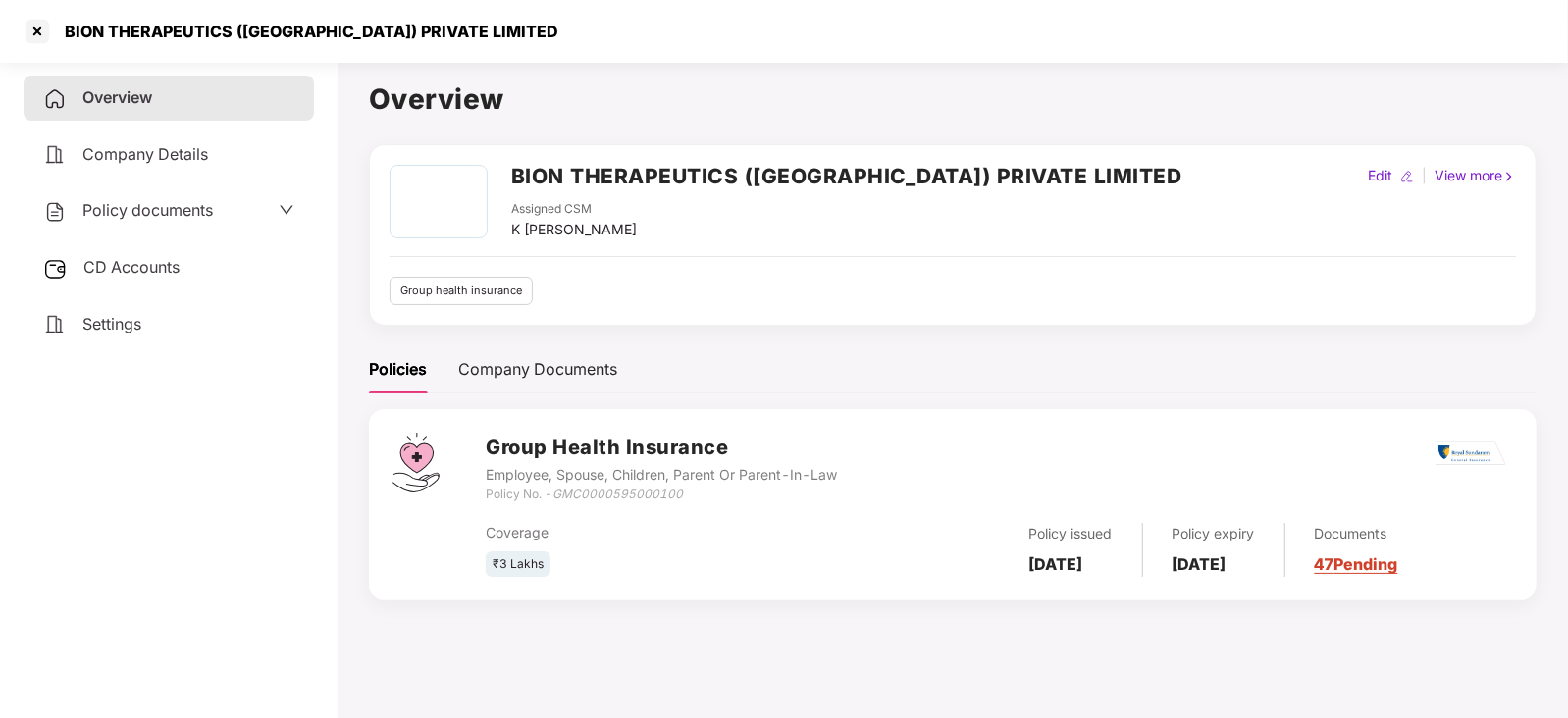
click at [118, 228] on div "Policy documents" at bounding box center [168, 211] width 291 height 45
click at [118, 214] on span "Policy documents" at bounding box center [148, 210] width 130 height 20
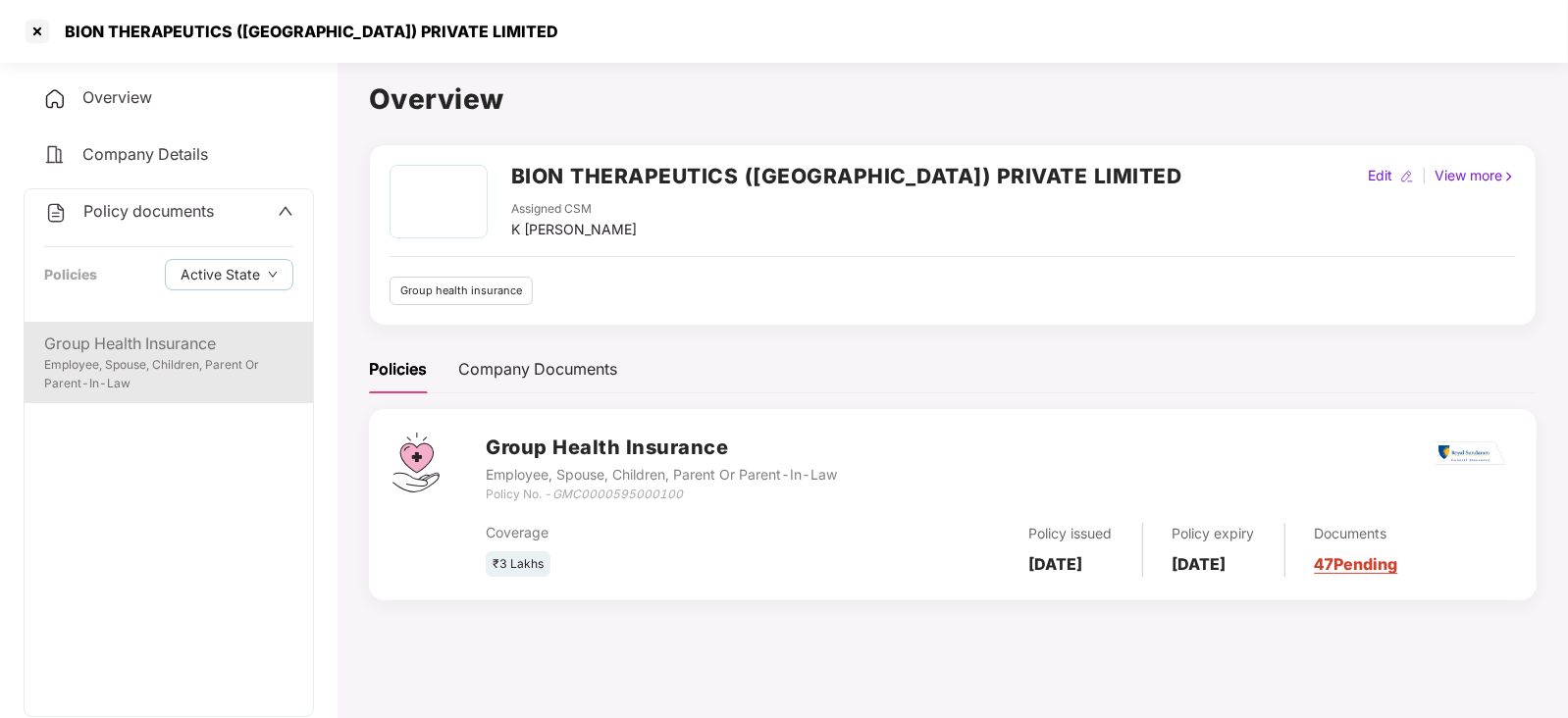
click at [207, 359] on div "Employee, Spouse, Children, Parent Or Parent-In-Law" at bounding box center [168, 375] width 249 height 37
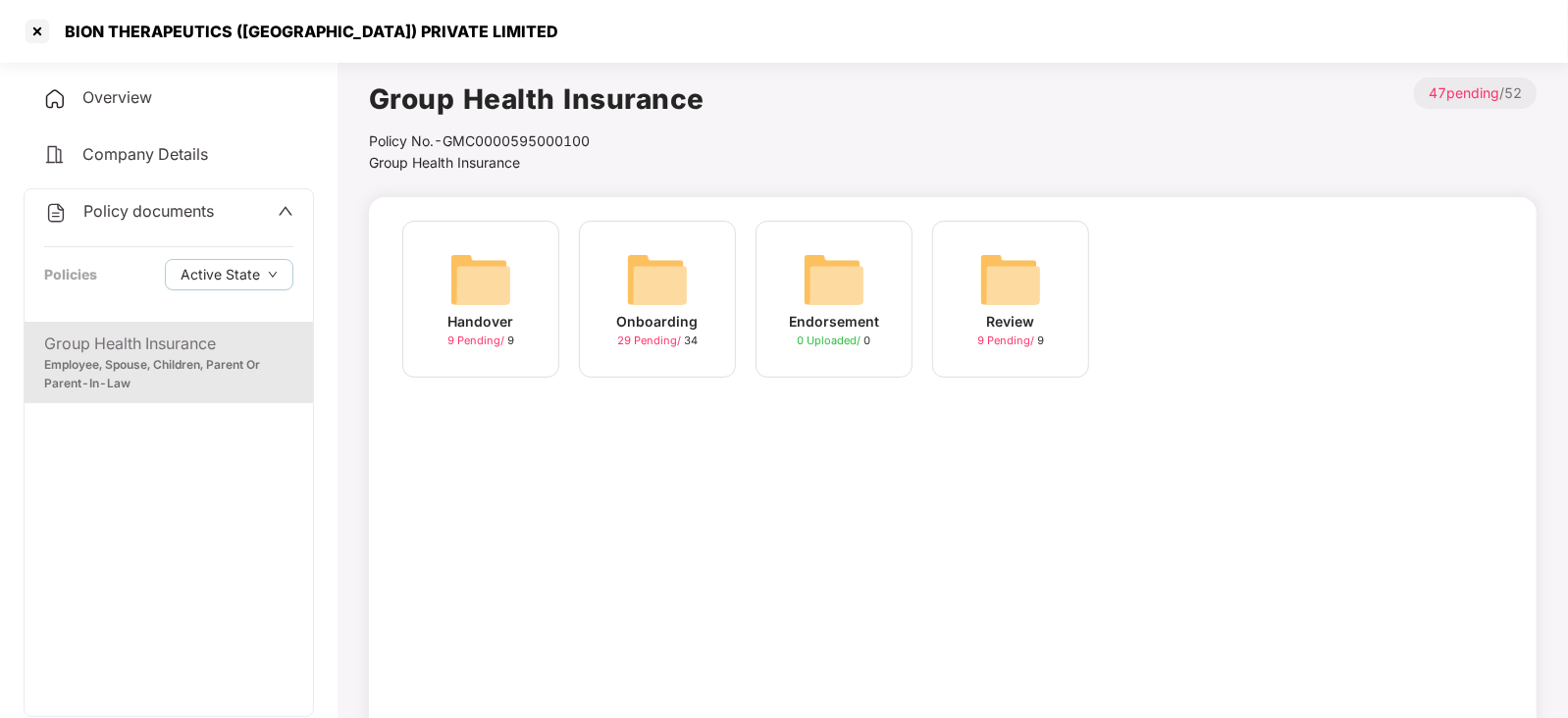
click at [658, 292] on img at bounding box center [658, 280] width 63 height 63
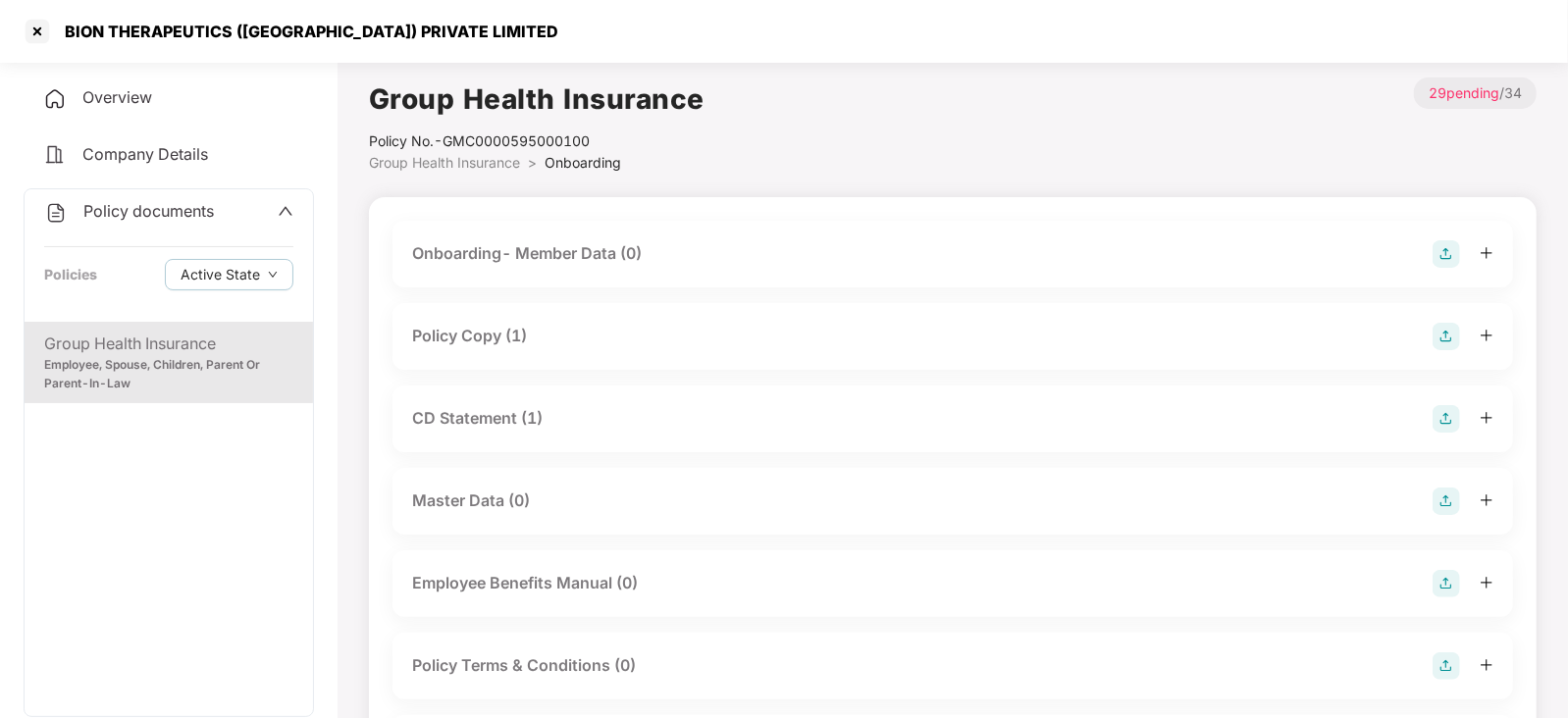
click at [460, 346] on div "Policy Copy (1)" at bounding box center [469, 336] width 115 height 25
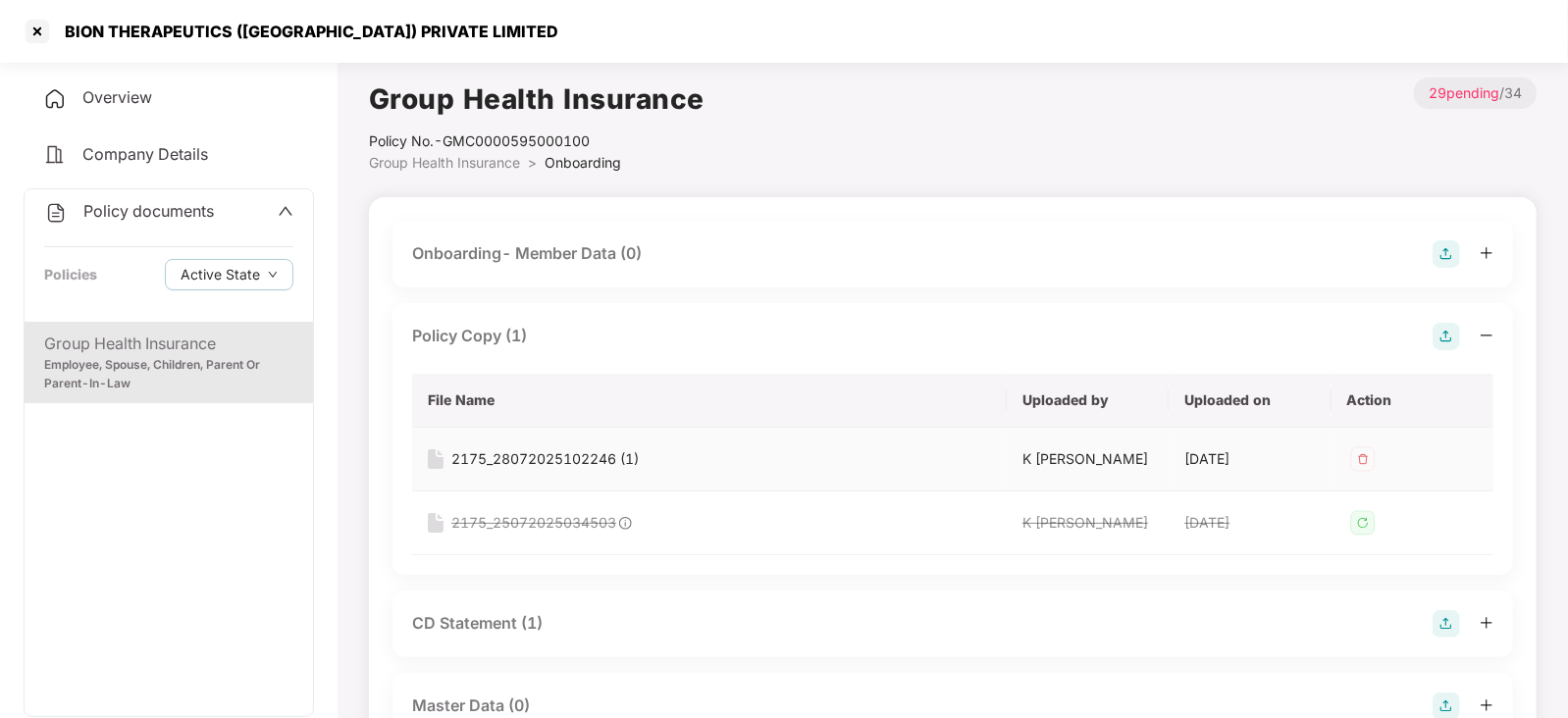
click at [564, 452] on div "2175_28072025102246 (1)" at bounding box center [545, 459] width 187 height 22
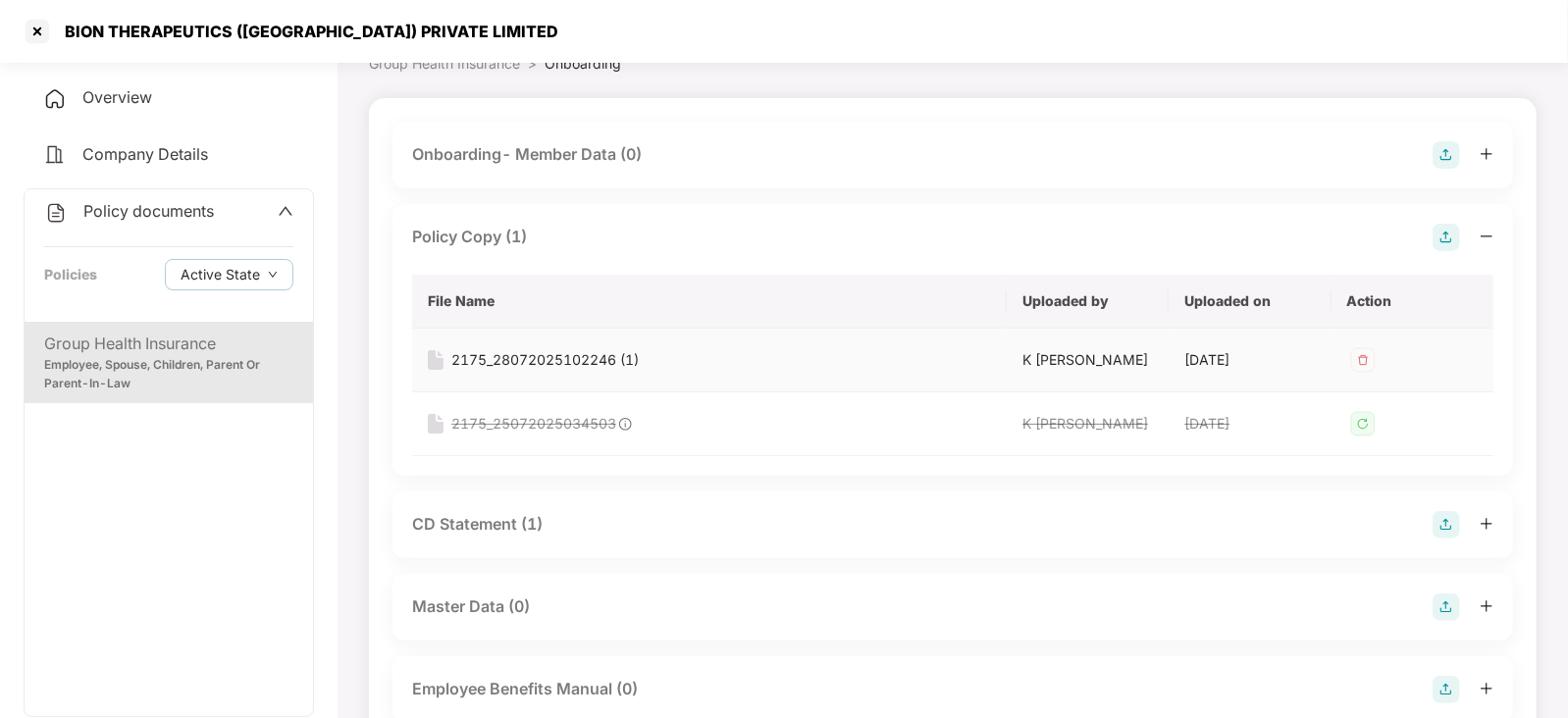
scroll to position [244, 0]
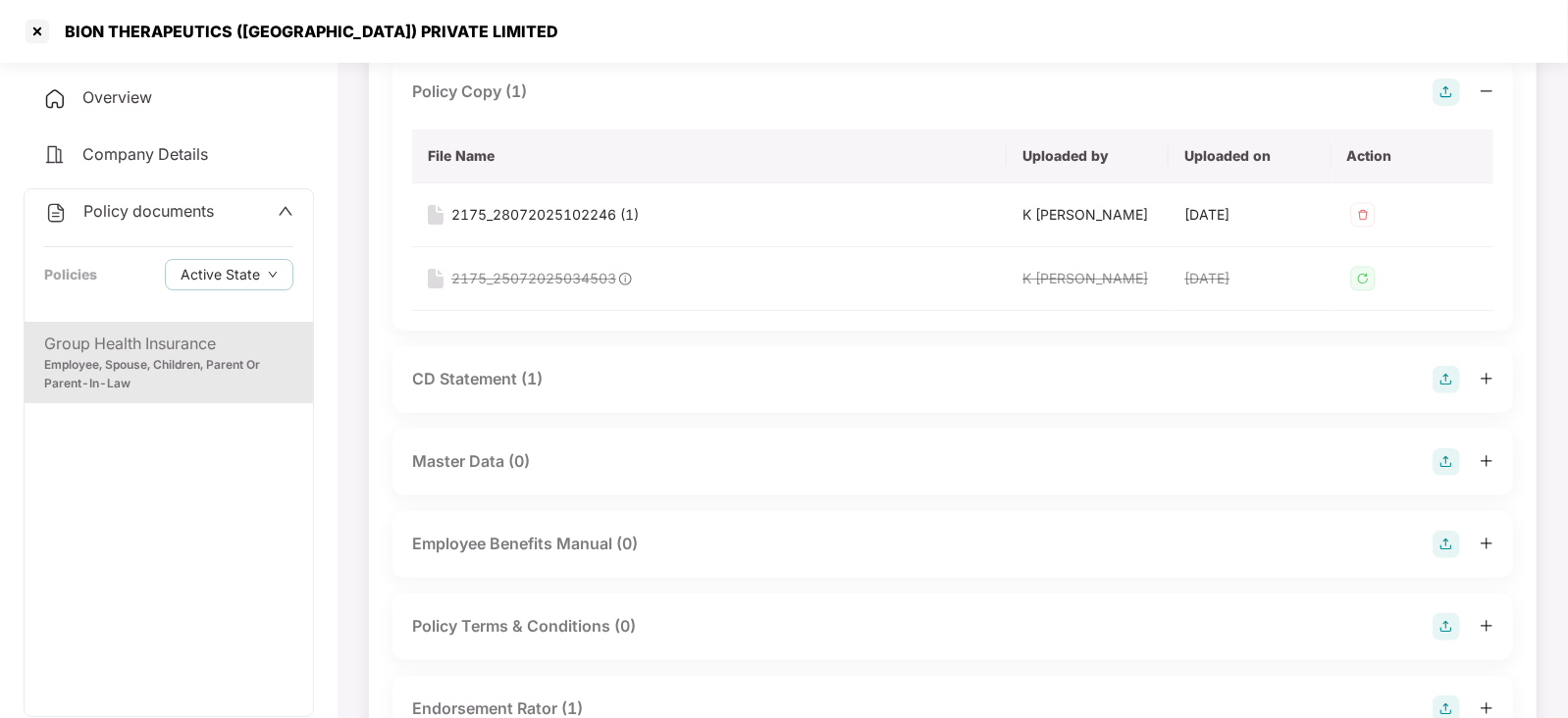
click at [500, 380] on div "CD Statement (1)" at bounding box center [477, 379] width 130 height 25
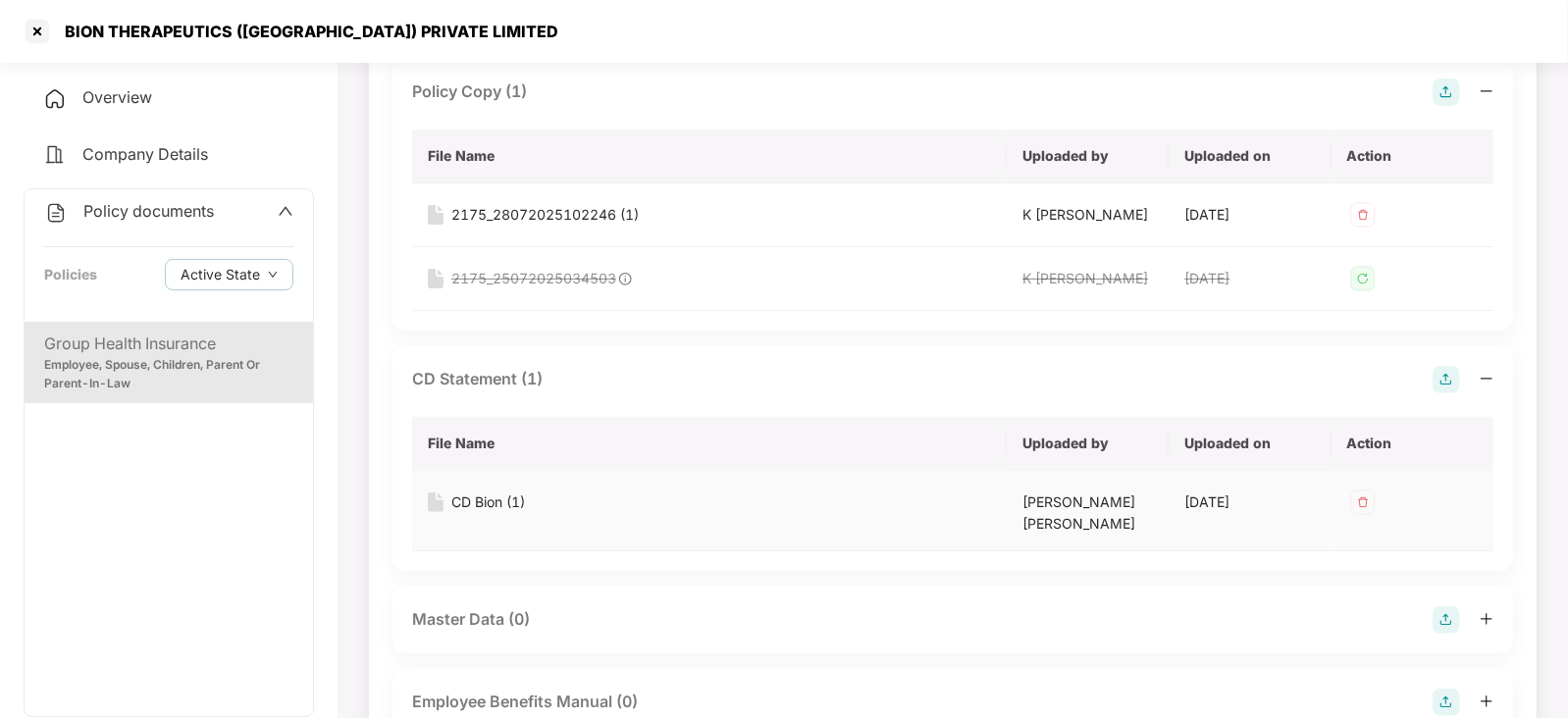
click at [493, 506] on div "CD Bion (1)" at bounding box center [488, 502] width 74 height 22
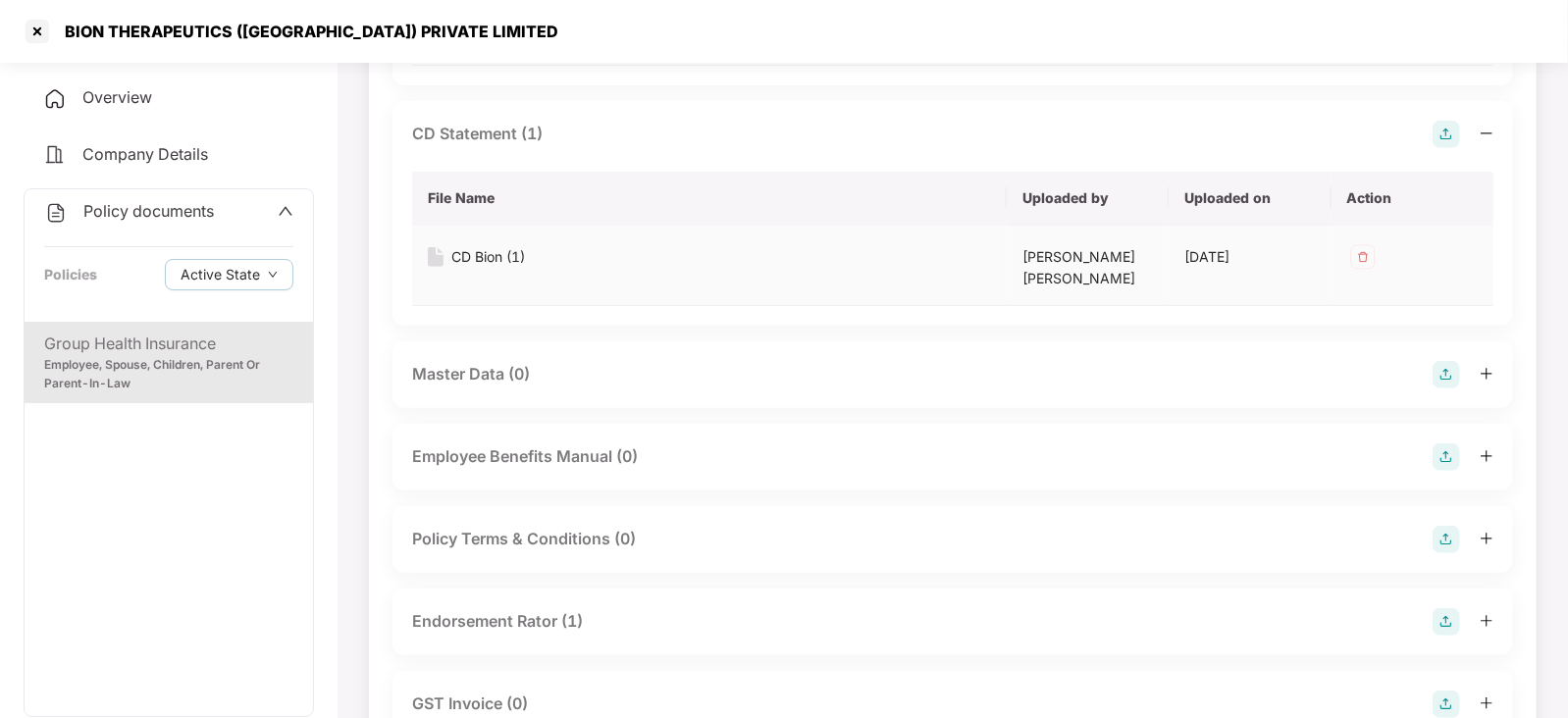
scroll to position [490, 0]
click at [526, 618] on div "Endorsement Rator (1)" at bounding box center [496, 621] width 170 height 25
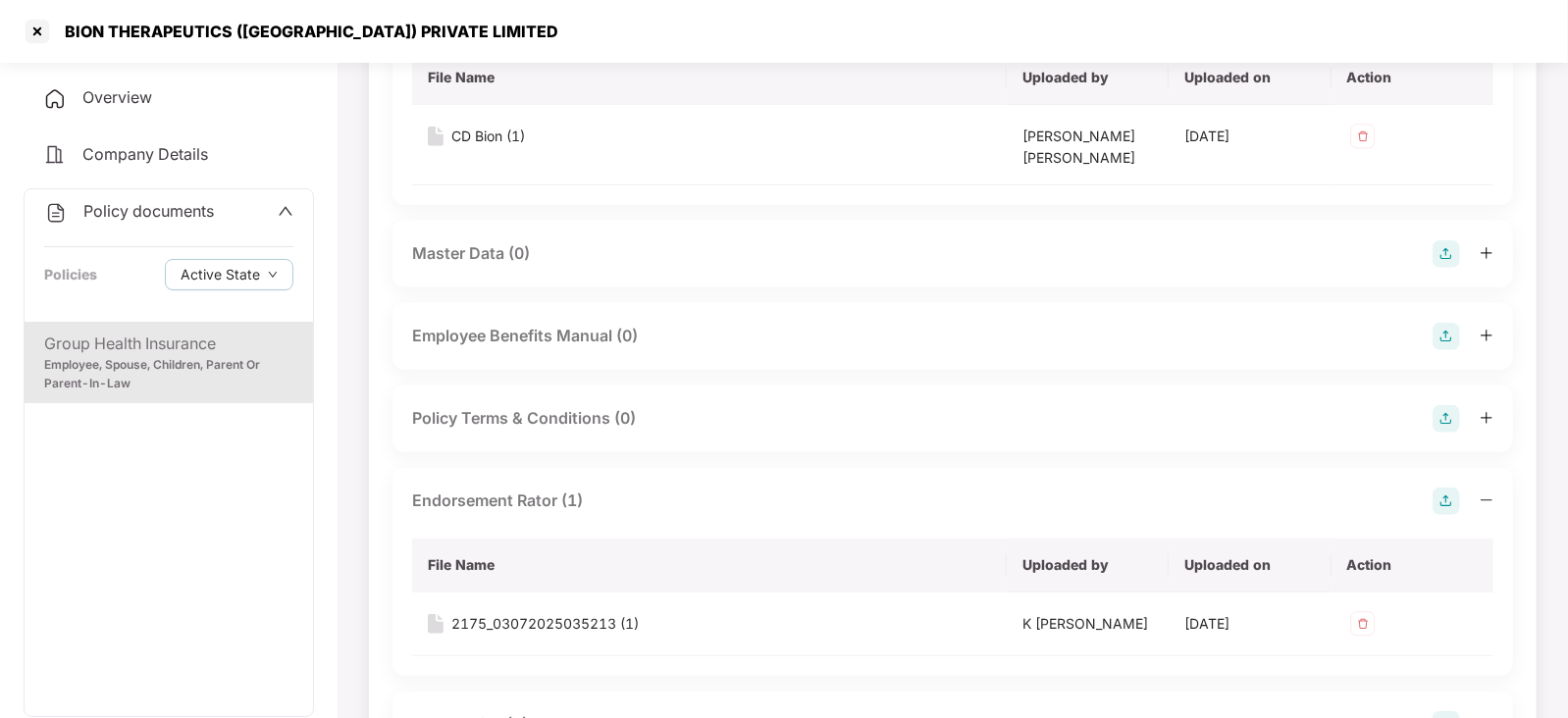
scroll to position [614, 0]
click at [557, 616] on div "2175_03072025035213 (1)" at bounding box center [545, 621] width 187 height 22
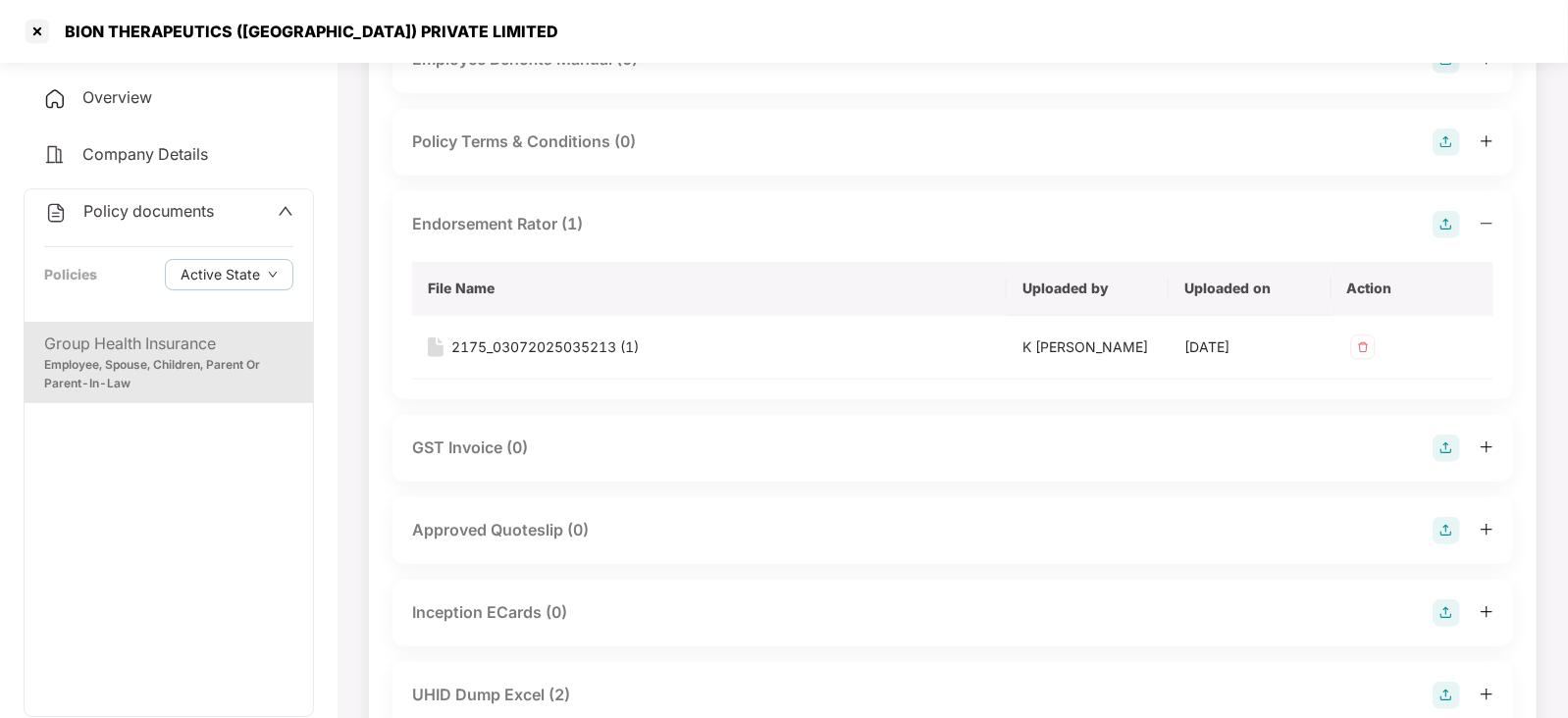
scroll to position [1104, 0]
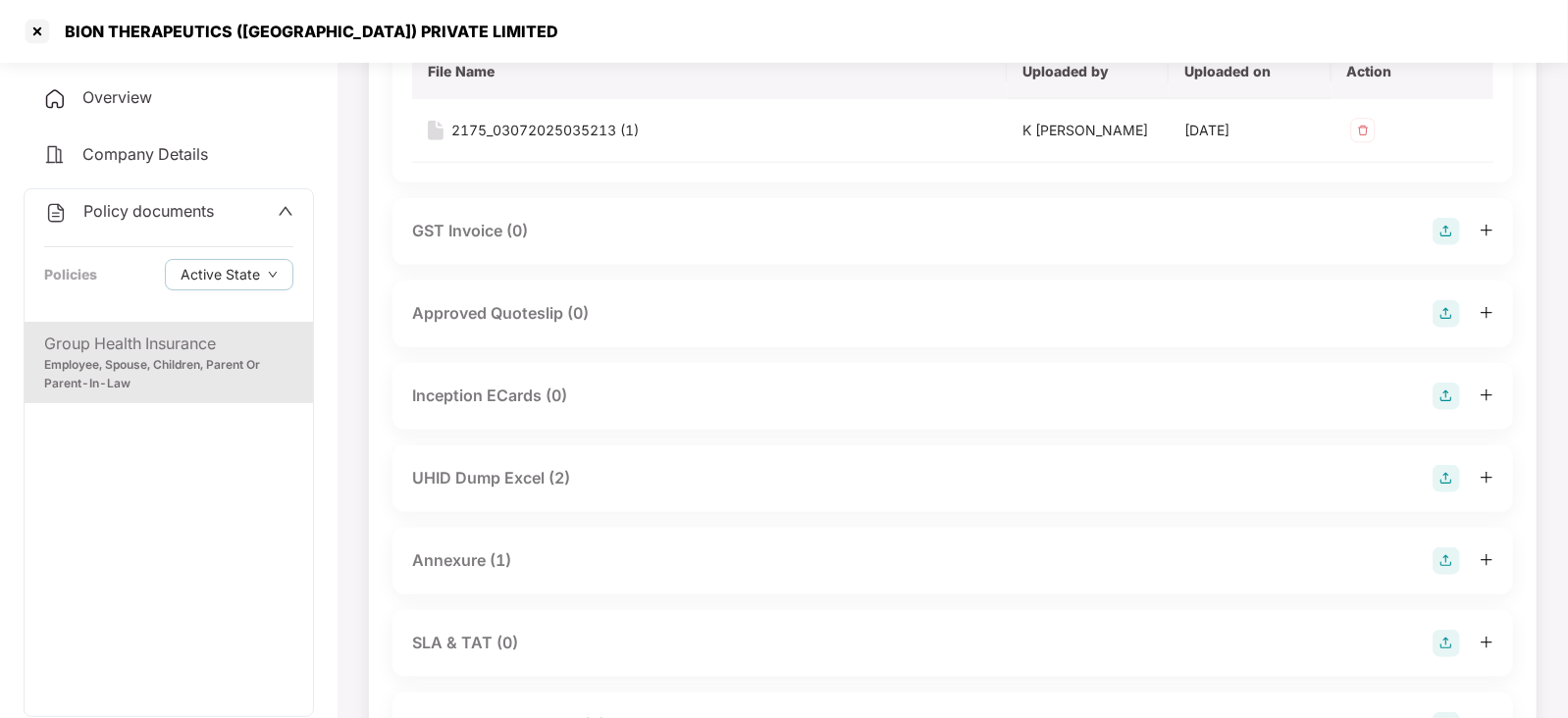
click at [499, 466] on div "UHID Dump Excel (2)" at bounding box center [490, 478] width 158 height 25
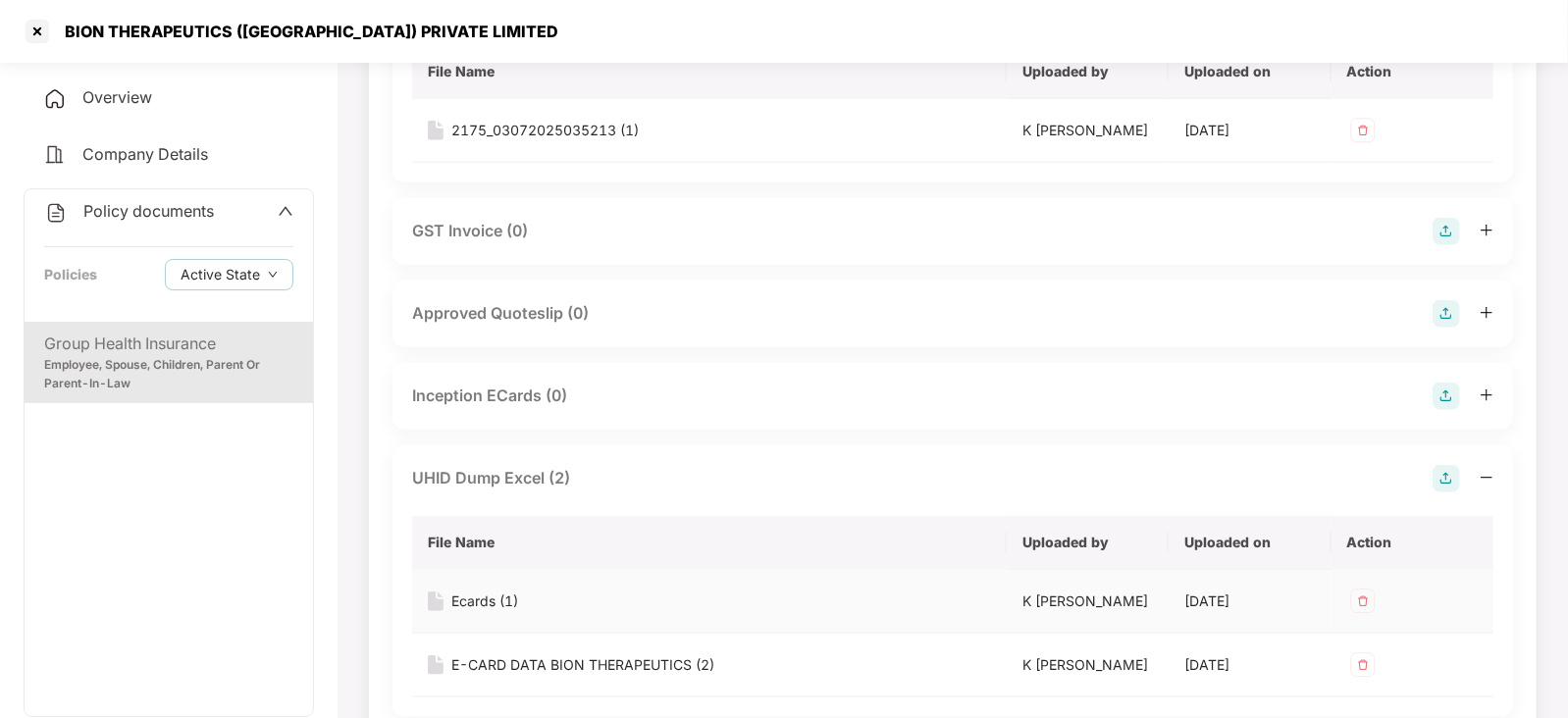
click at [465, 602] on div "Ecards (1)" at bounding box center [485, 602] width 67 height 22
click at [535, 666] on div "E-CARD DATA BION THERAPEUTICS (2)" at bounding box center [582, 665] width 263 height 22
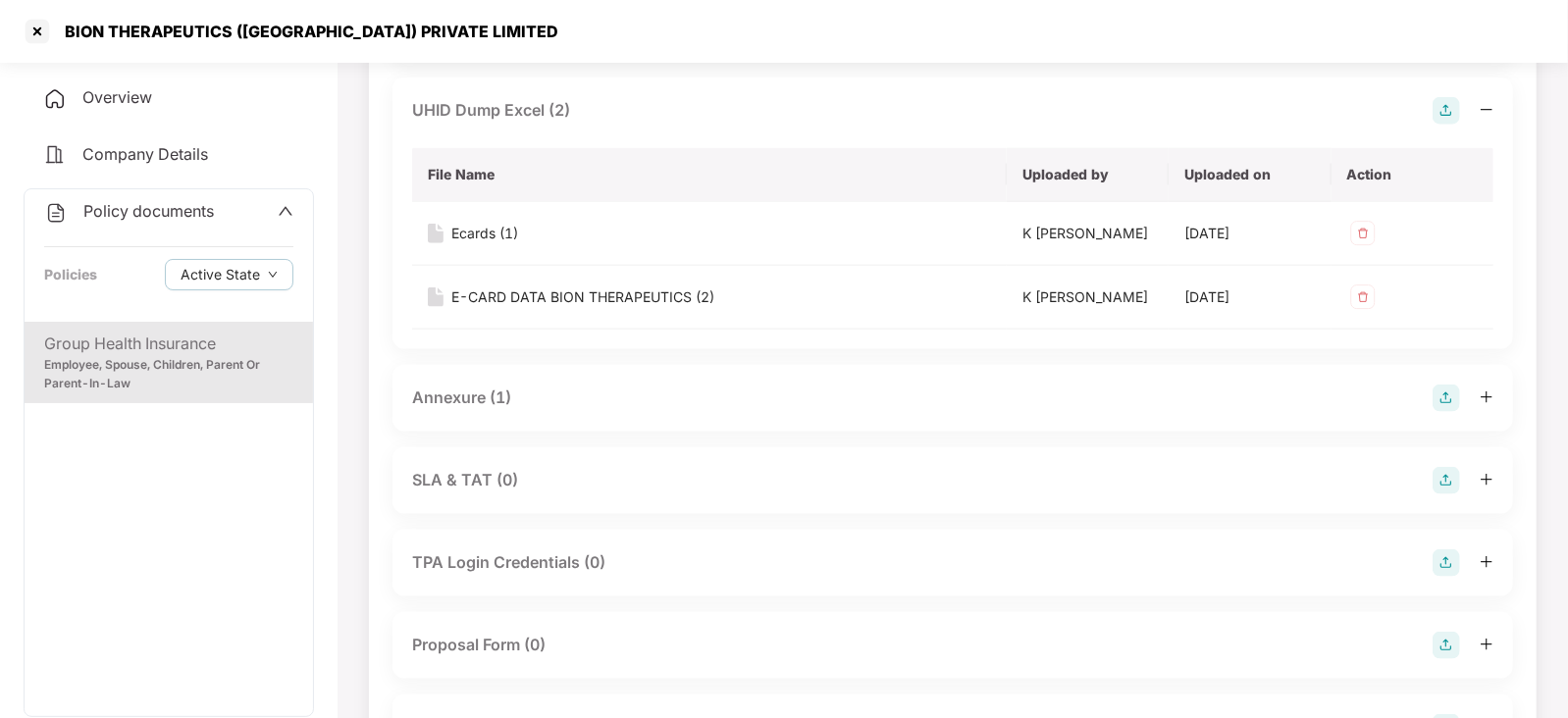
click at [466, 406] on div "Annexure (1)" at bounding box center [461, 397] width 99 height 25
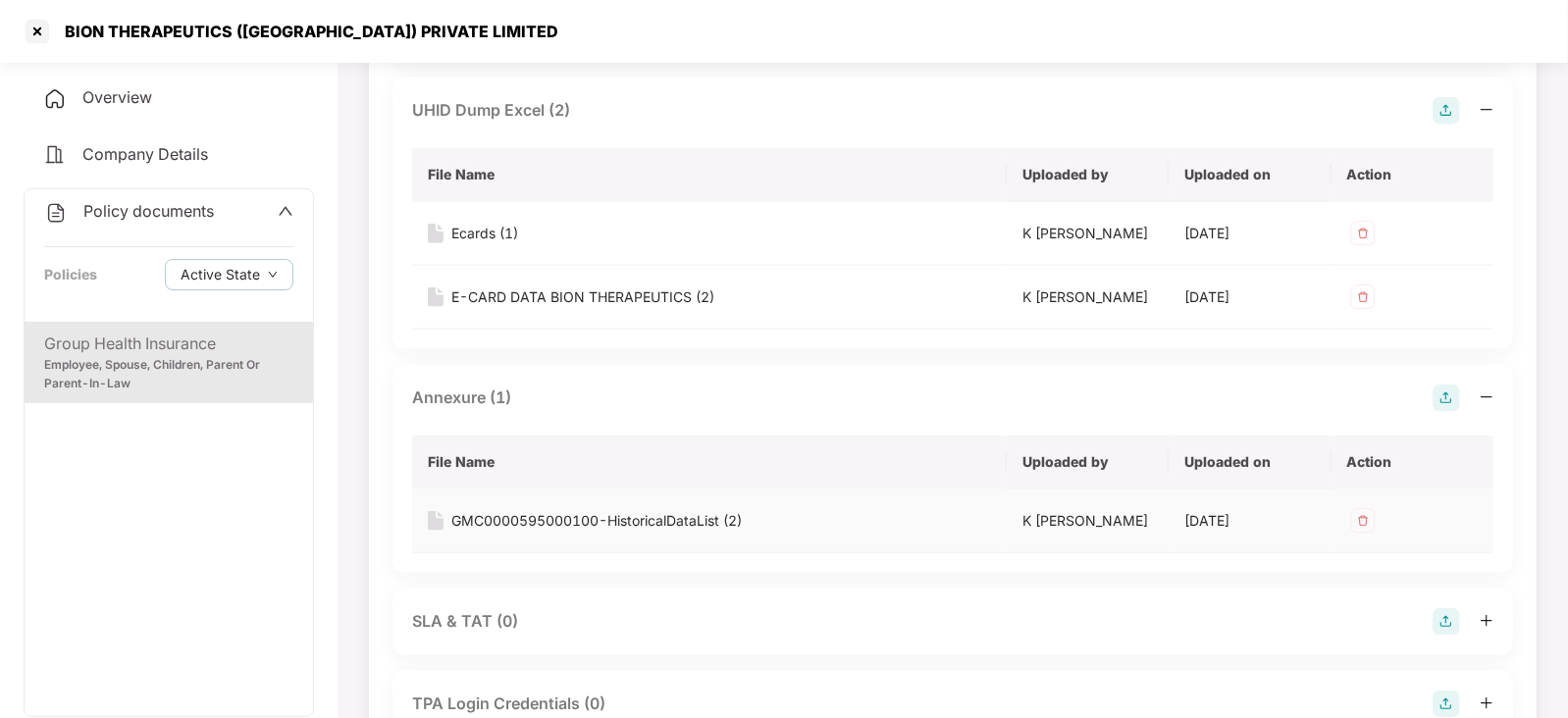
click at [563, 514] on div "GMC0000595000100-HistoricalDataList (2)" at bounding box center [596, 521] width 291 height 22
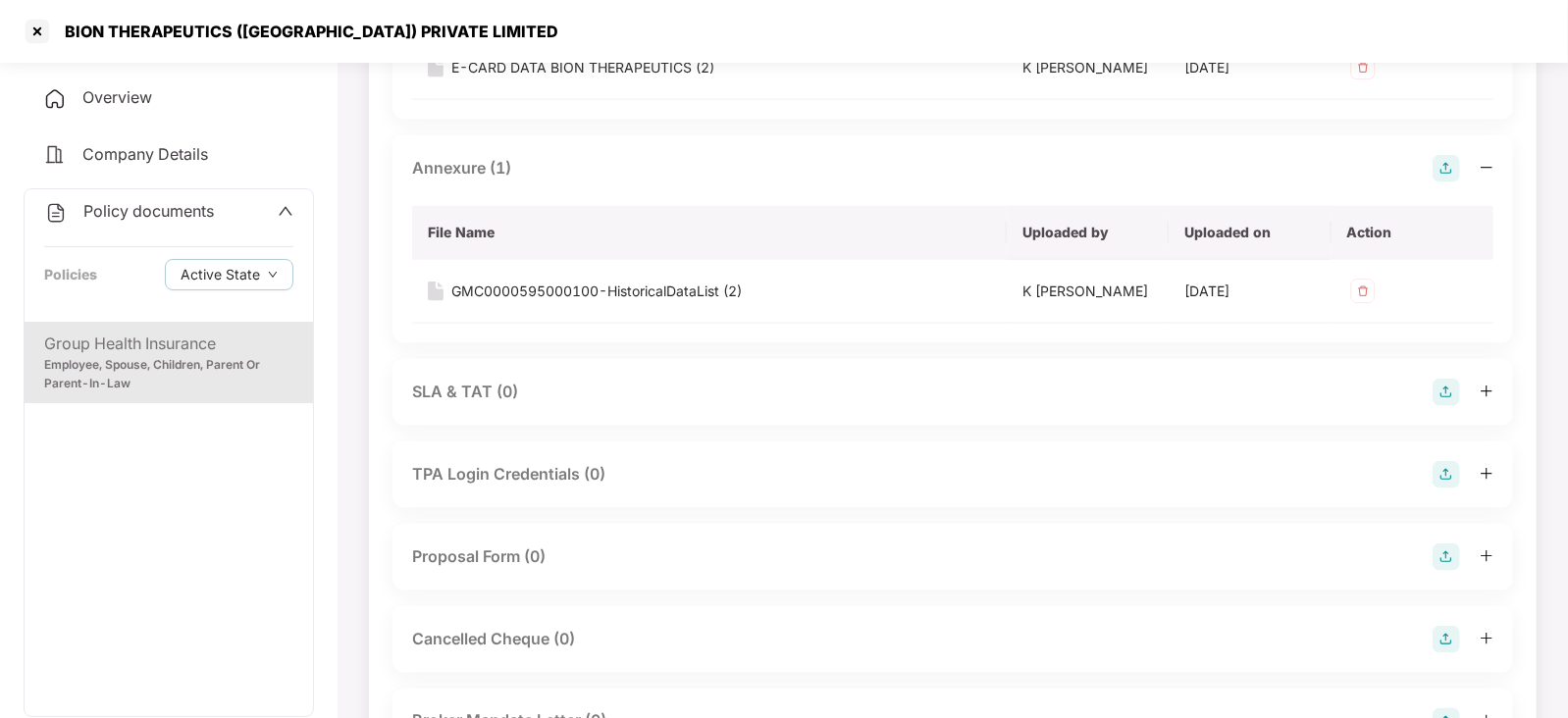
scroll to position [1716, 0]
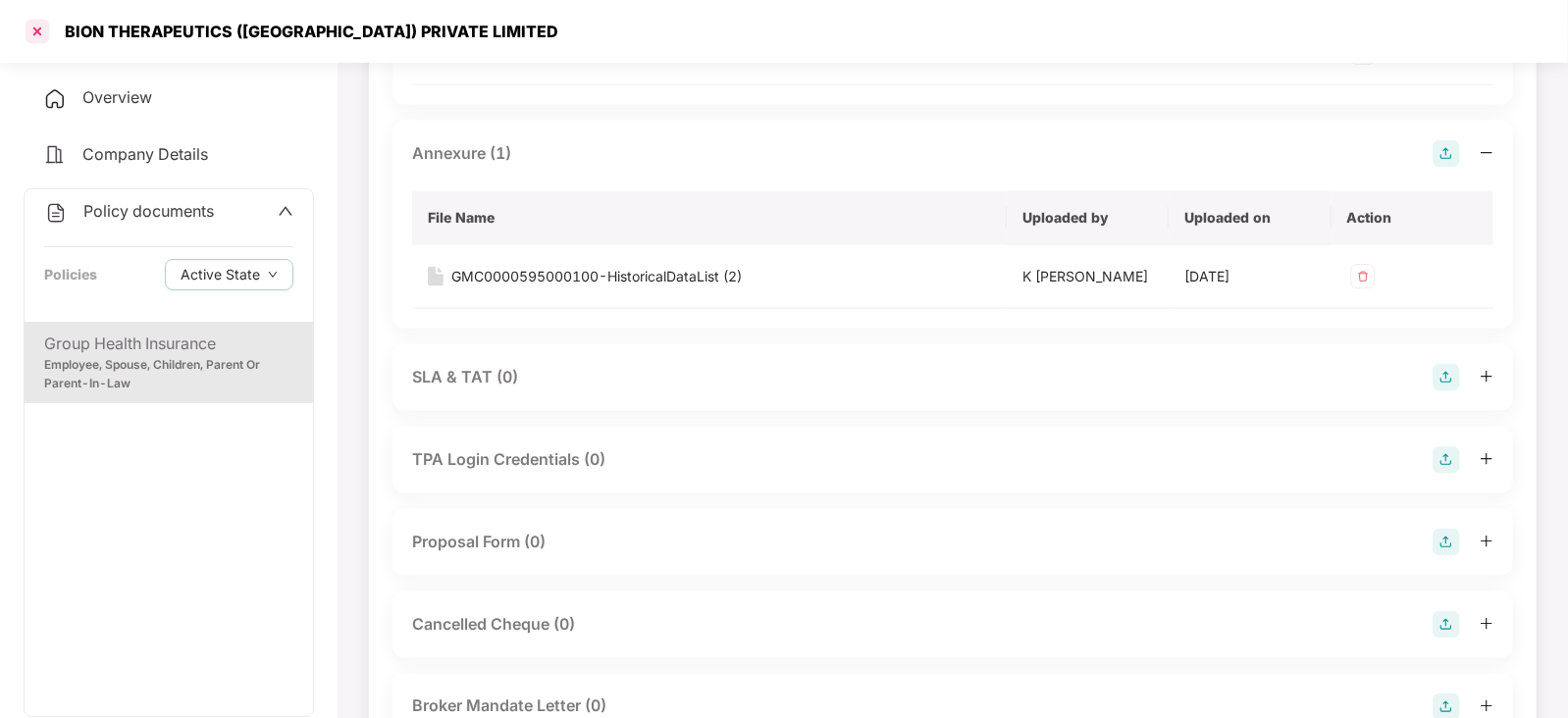
click at [33, 33] on div at bounding box center [37, 32] width 32 height 32
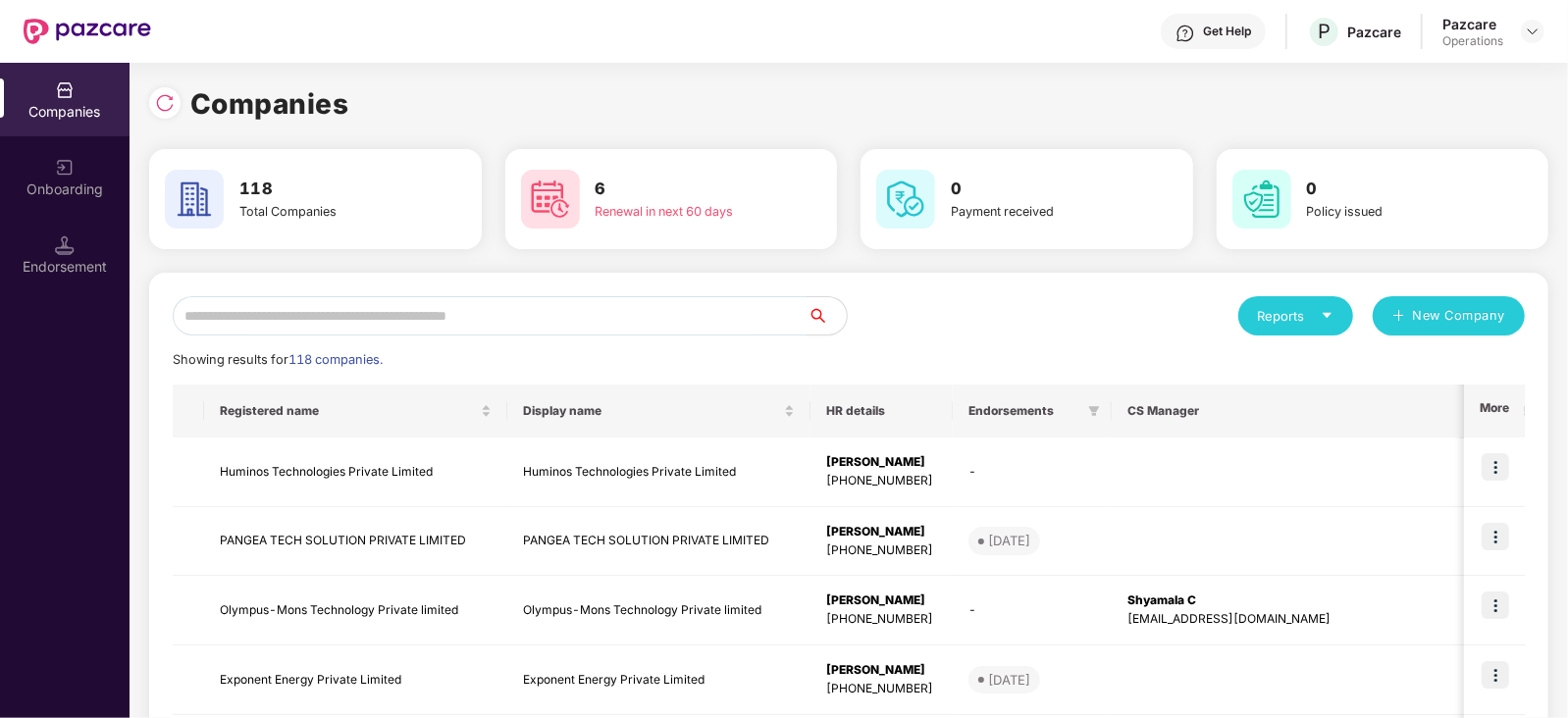
scroll to position [0, 0]
click at [513, 325] on input "text" at bounding box center [490, 316] width 635 height 39
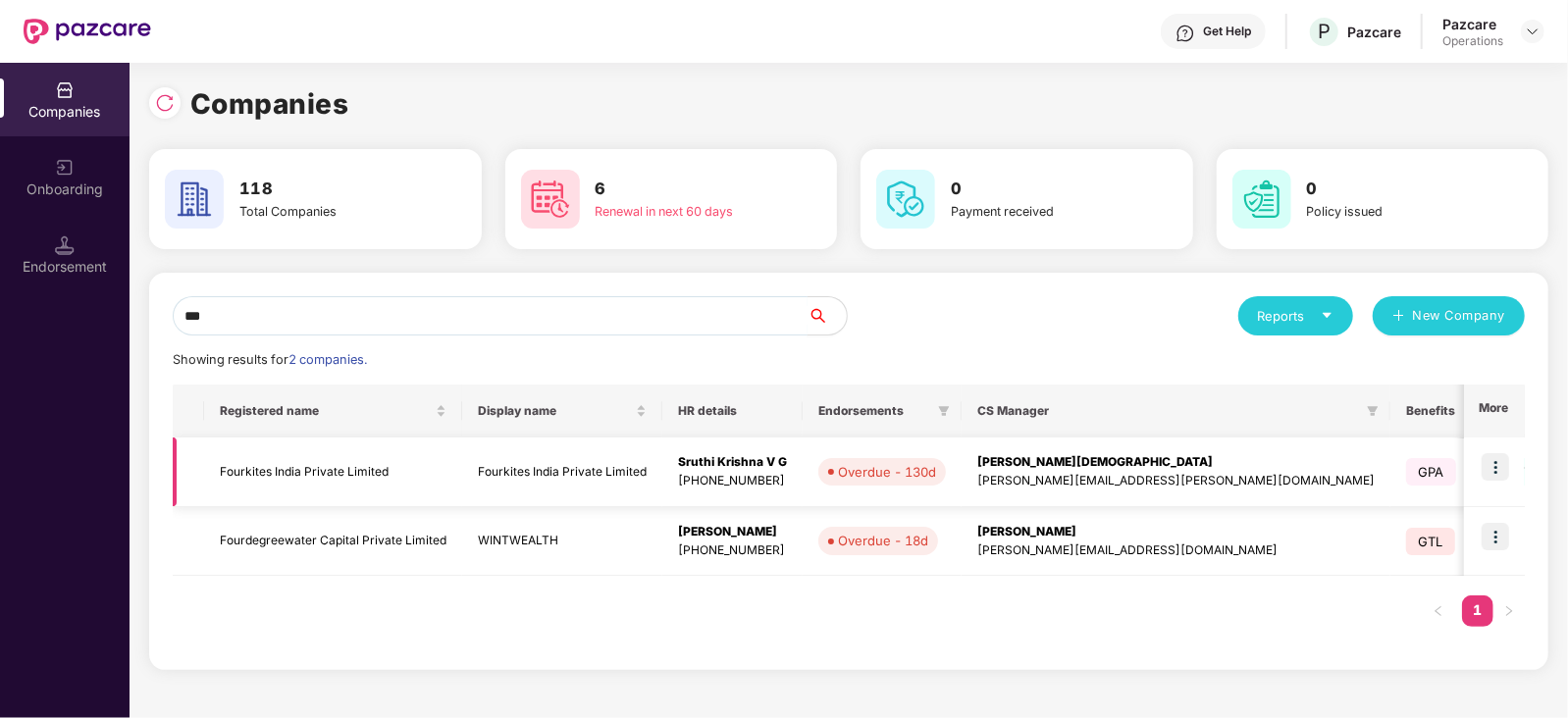
type input "***"
click at [1498, 465] on img at bounding box center [1495, 467] width 28 height 28
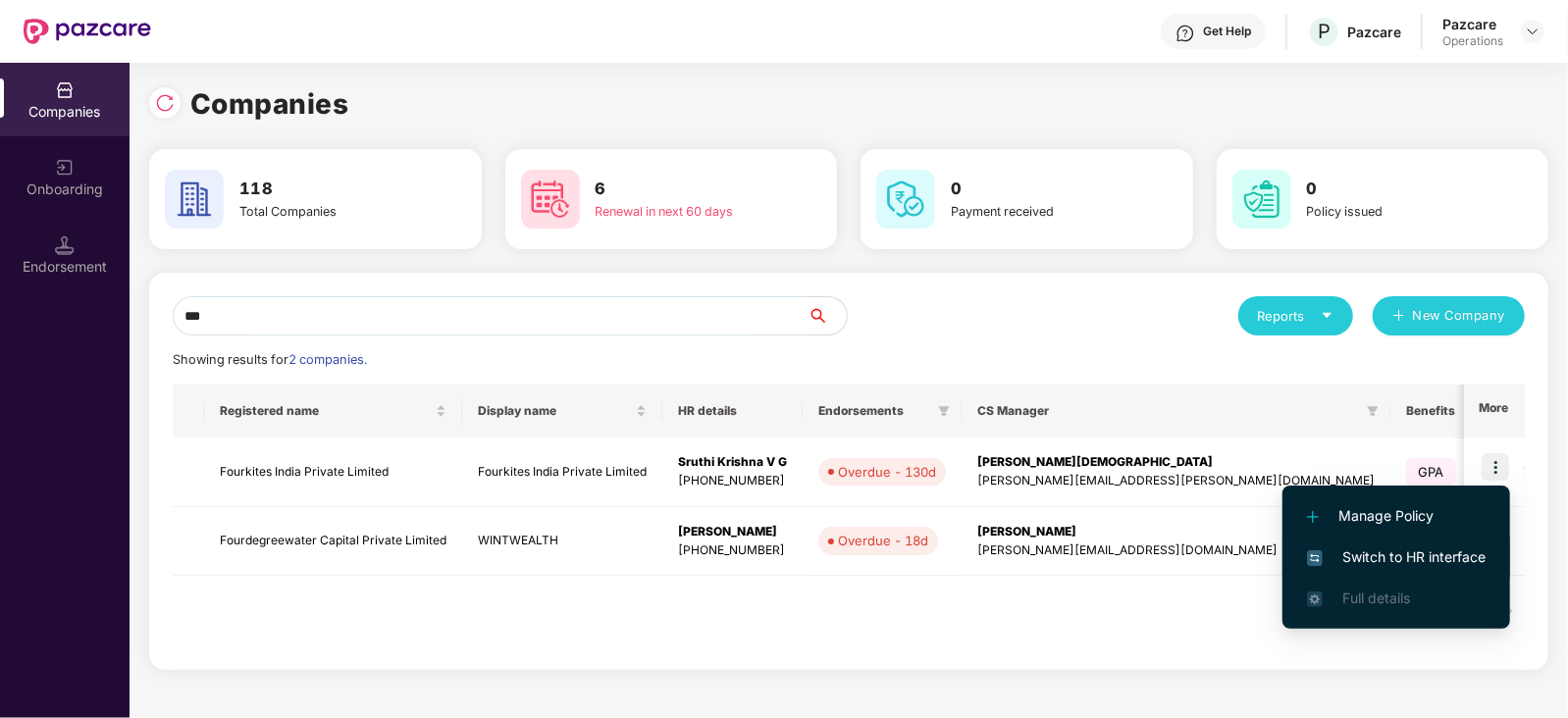
click at [1455, 559] on span "Switch to HR interface" at bounding box center [1396, 557] width 178 height 22
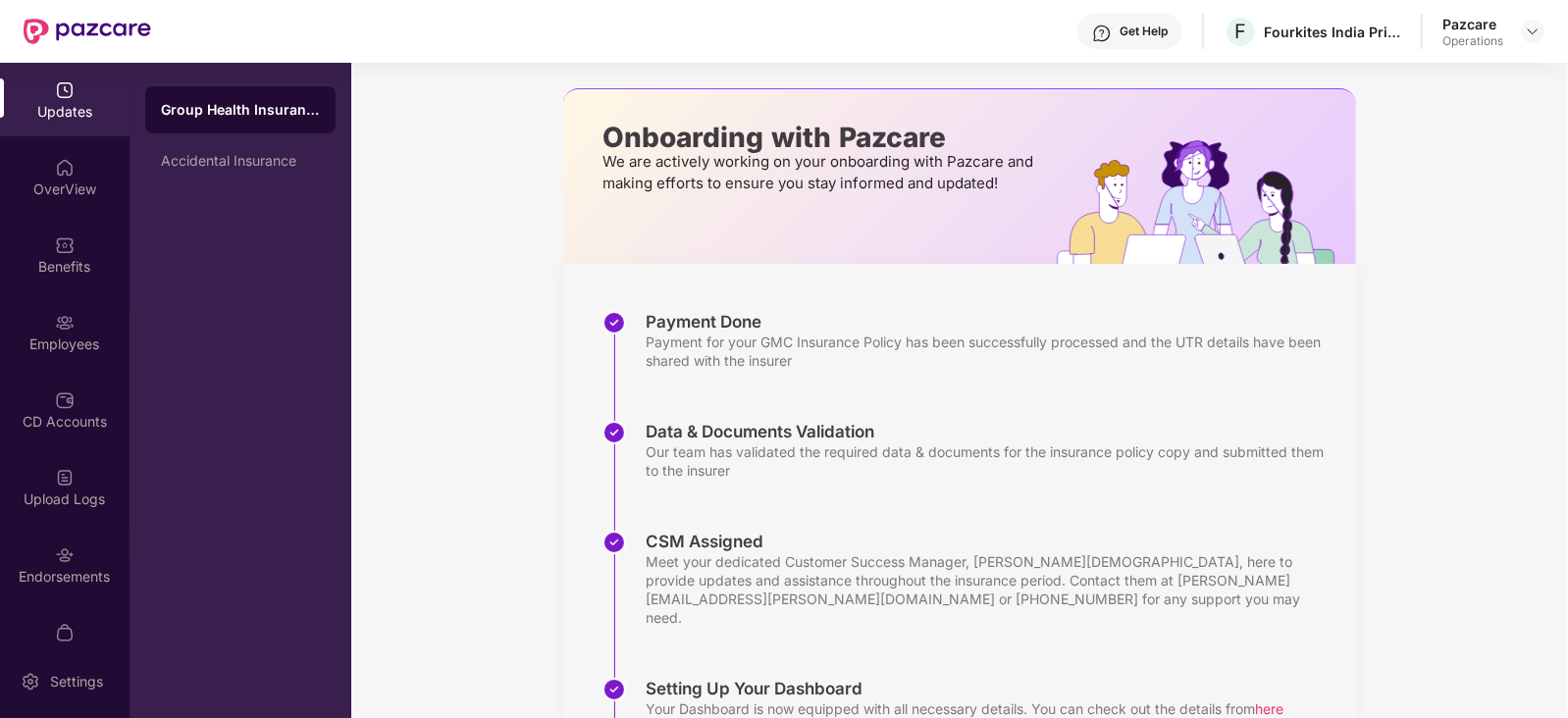
scroll to position [122, 0]
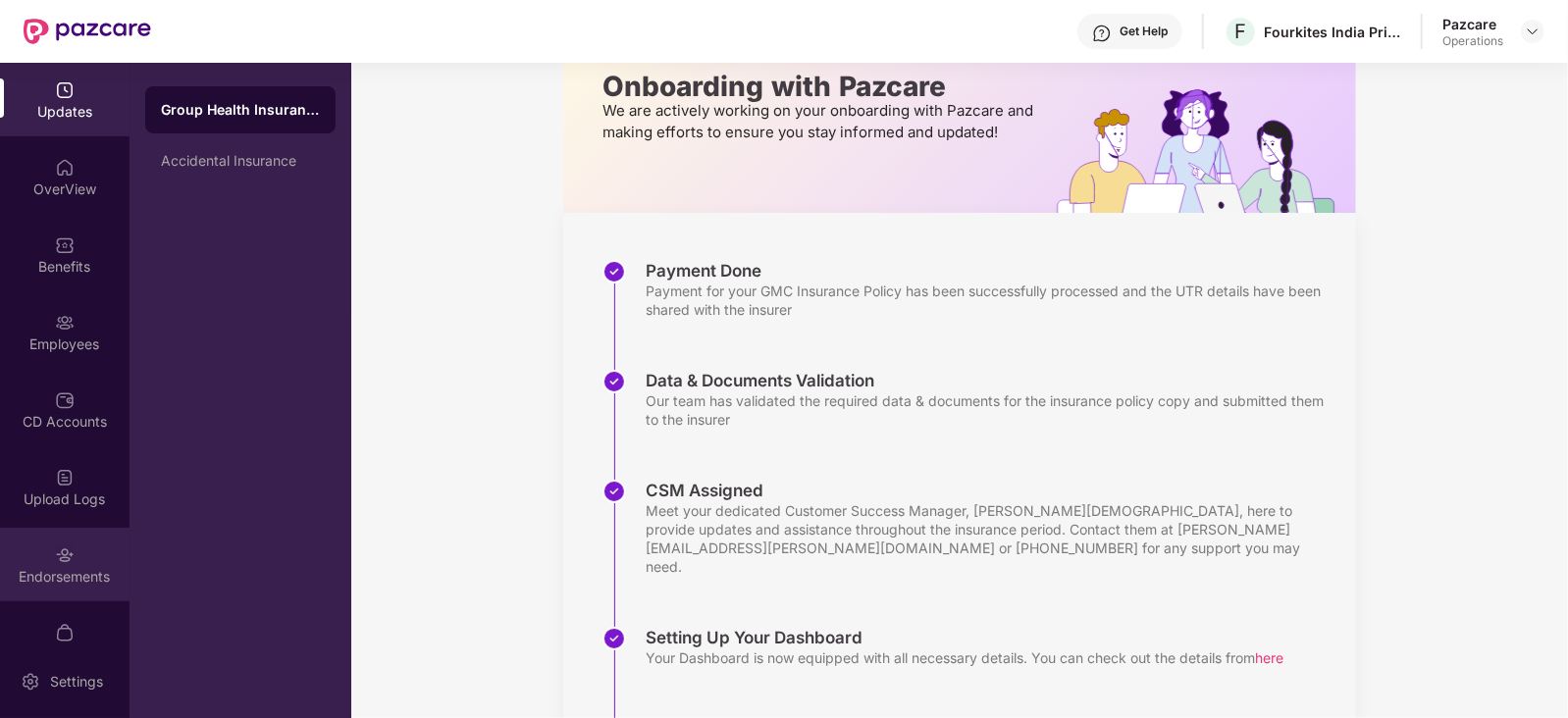
click at [80, 579] on div "Endorsements" at bounding box center [64, 577] width 129 height 20
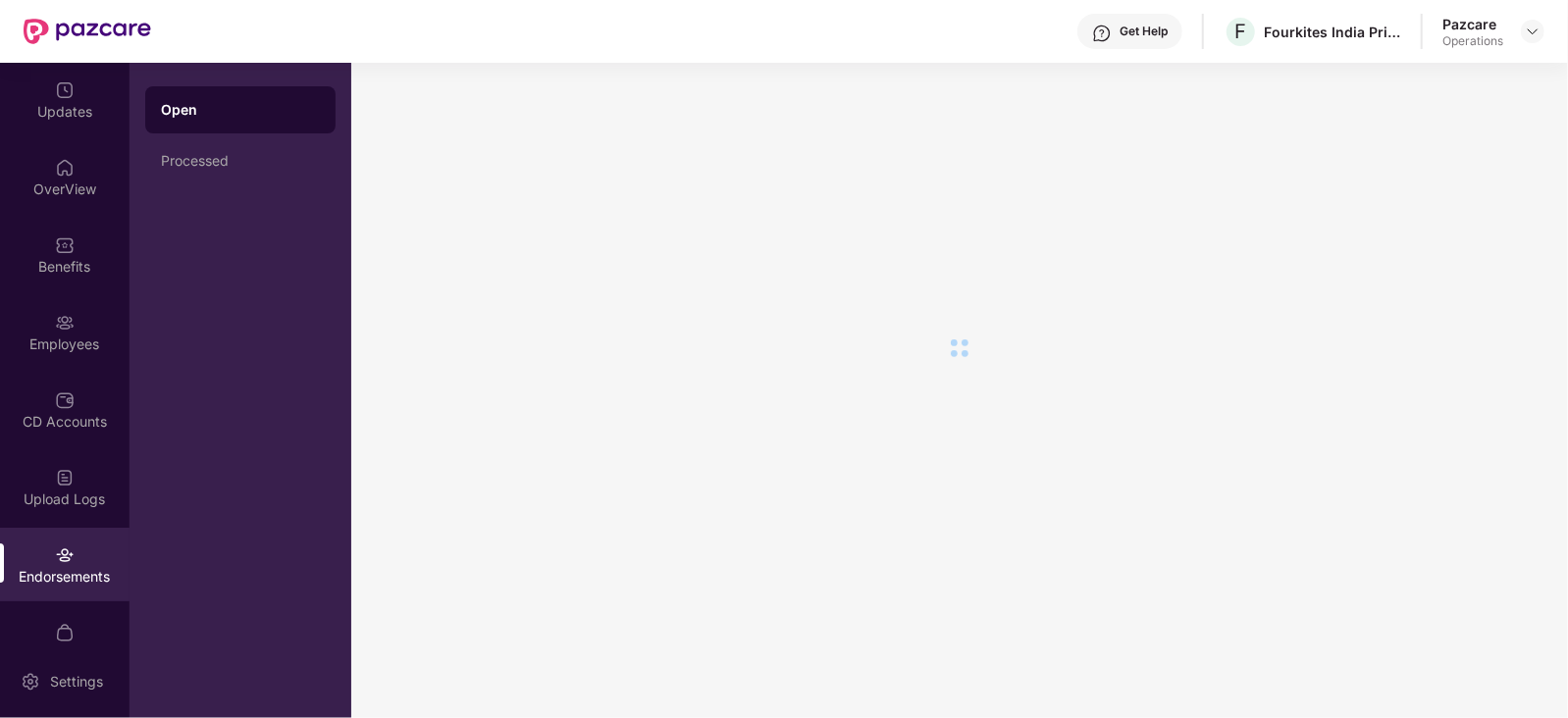
scroll to position [0, 0]
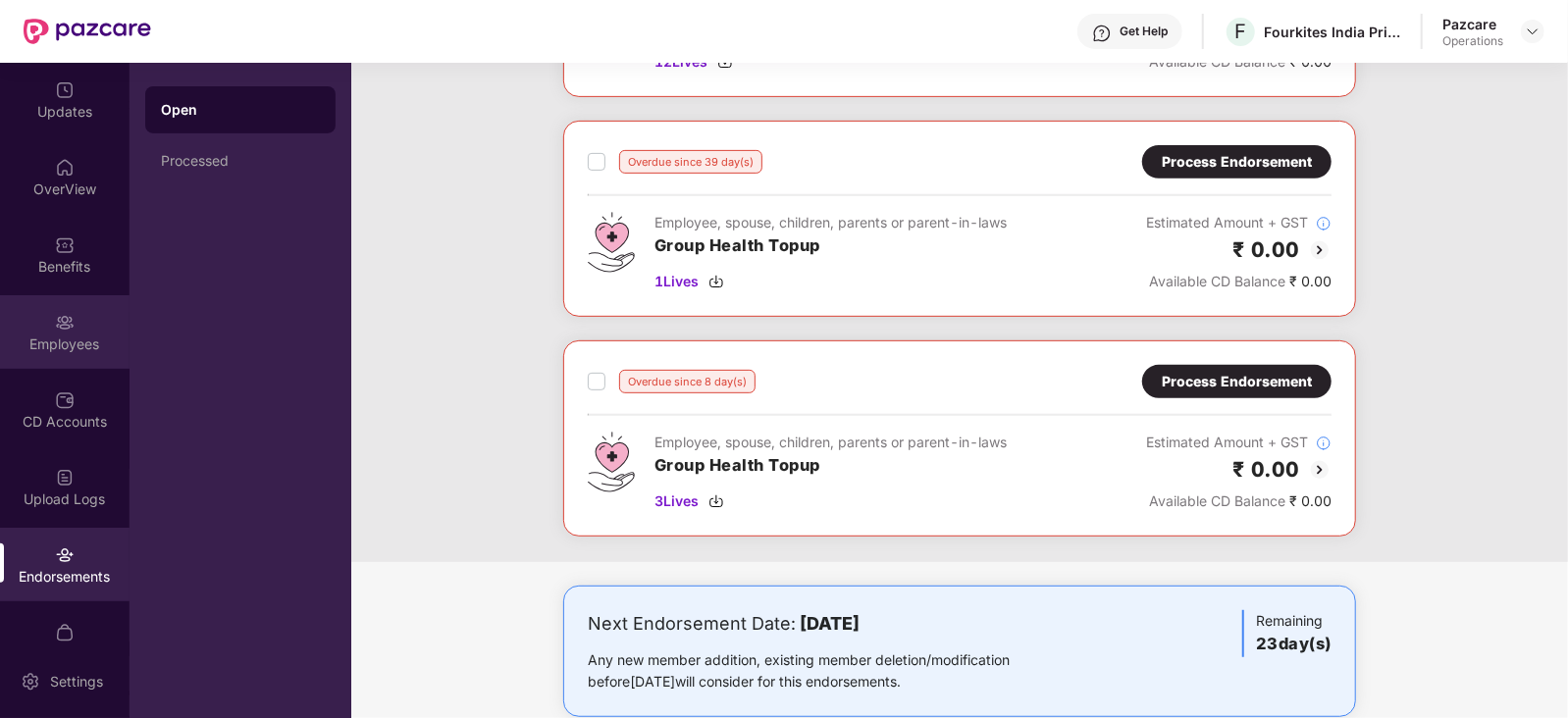
click at [84, 356] on div "Employees" at bounding box center [64, 332] width 129 height 74
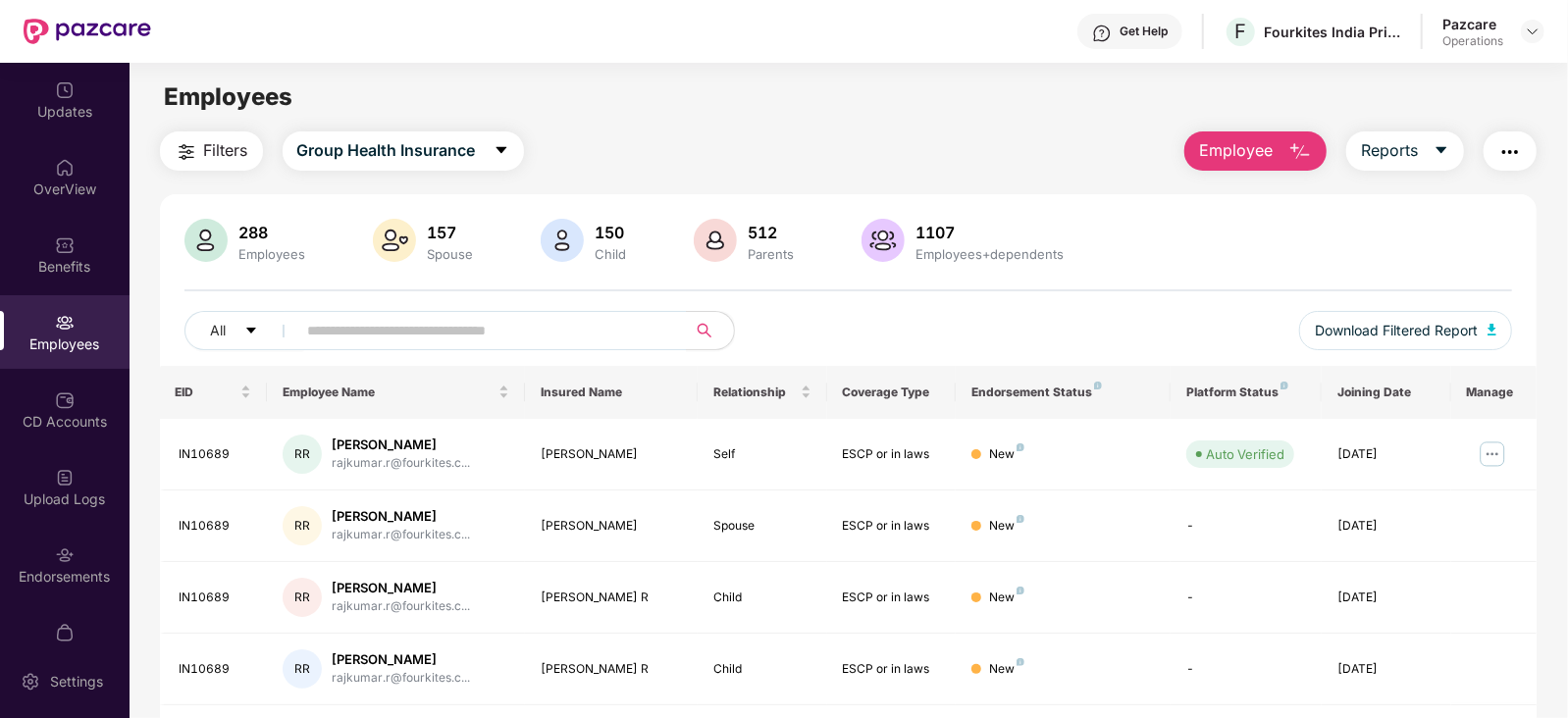
click at [1505, 146] on img "button" at bounding box center [1510, 152] width 24 height 24
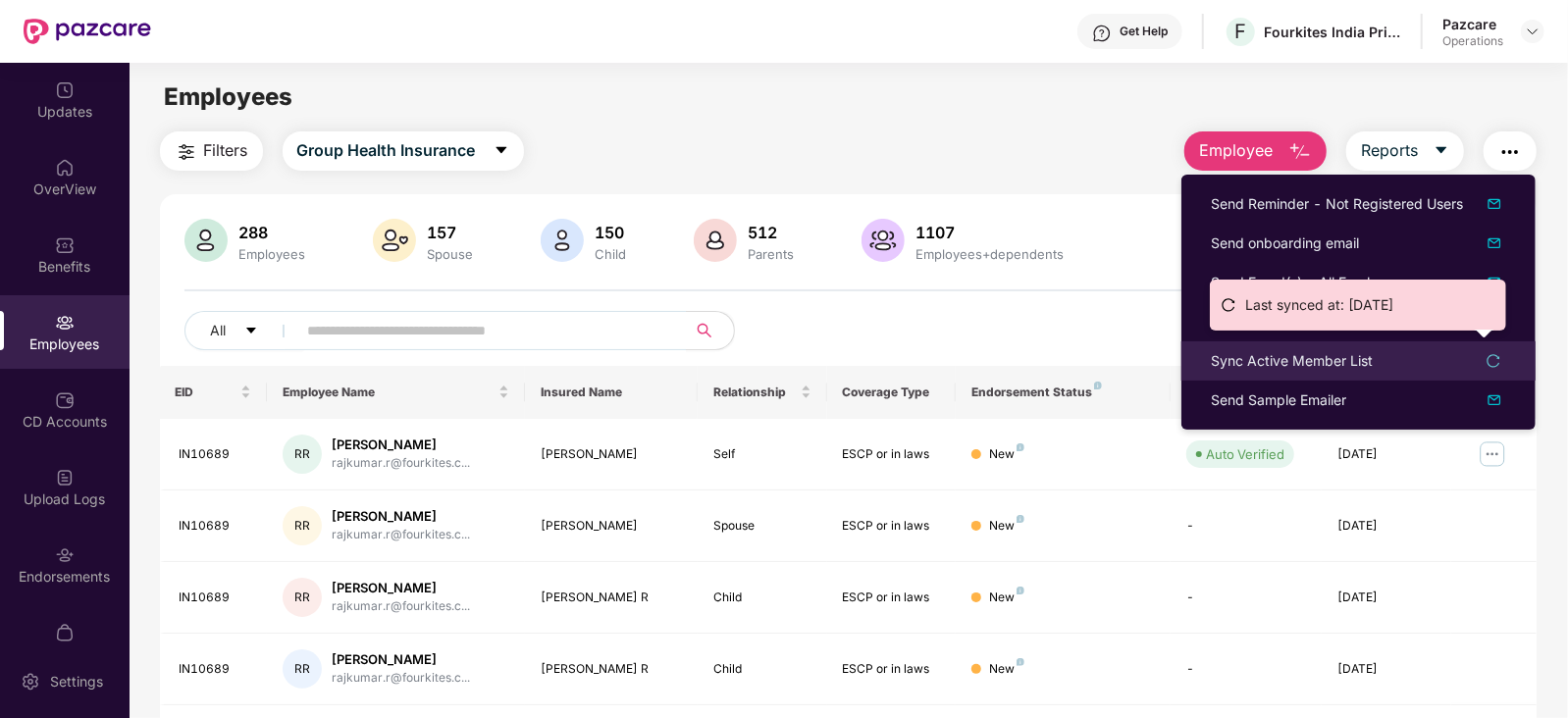
click at [1267, 361] on div "Sync Active Member List" at bounding box center [1291, 361] width 162 height 22
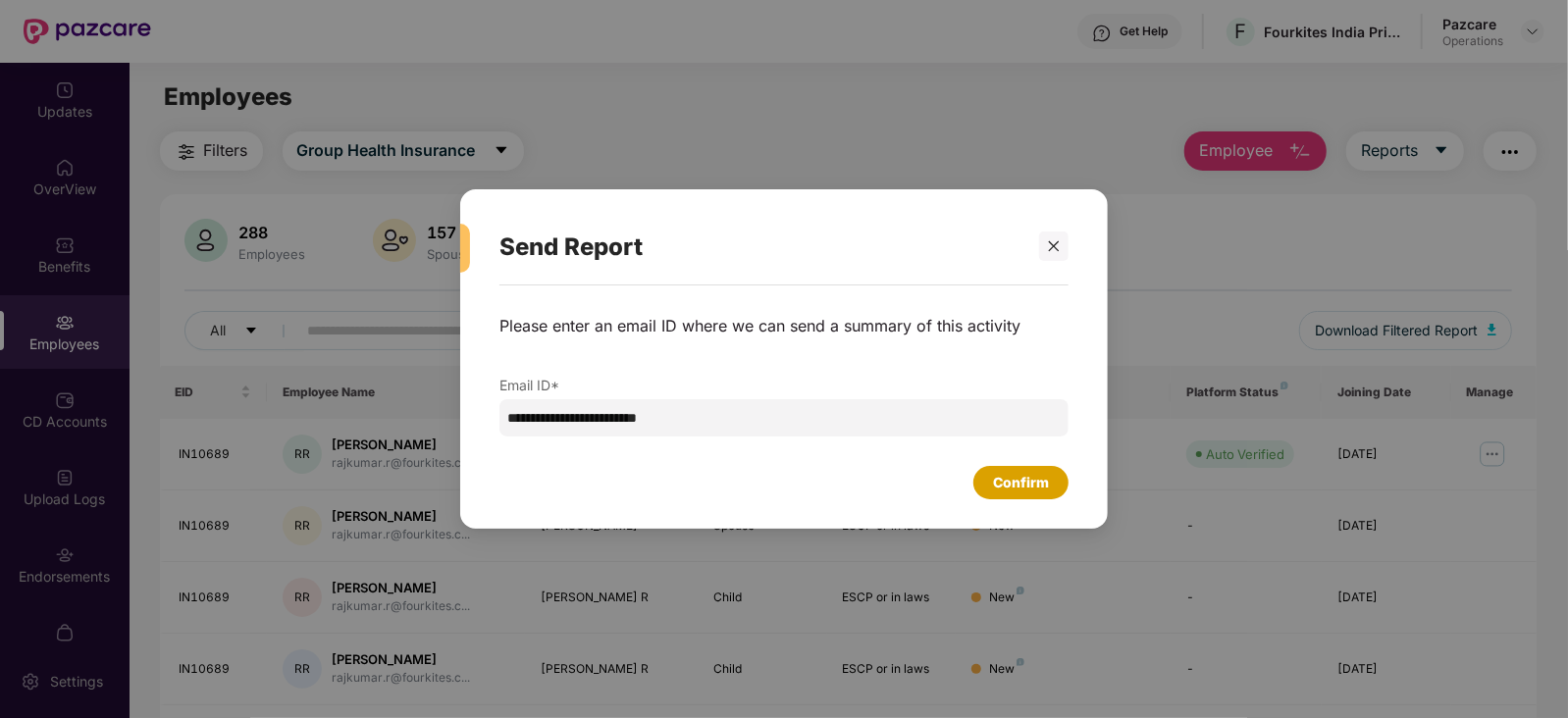
click at [1003, 486] on div "Confirm" at bounding box center [1020, 483] width 56 height 22
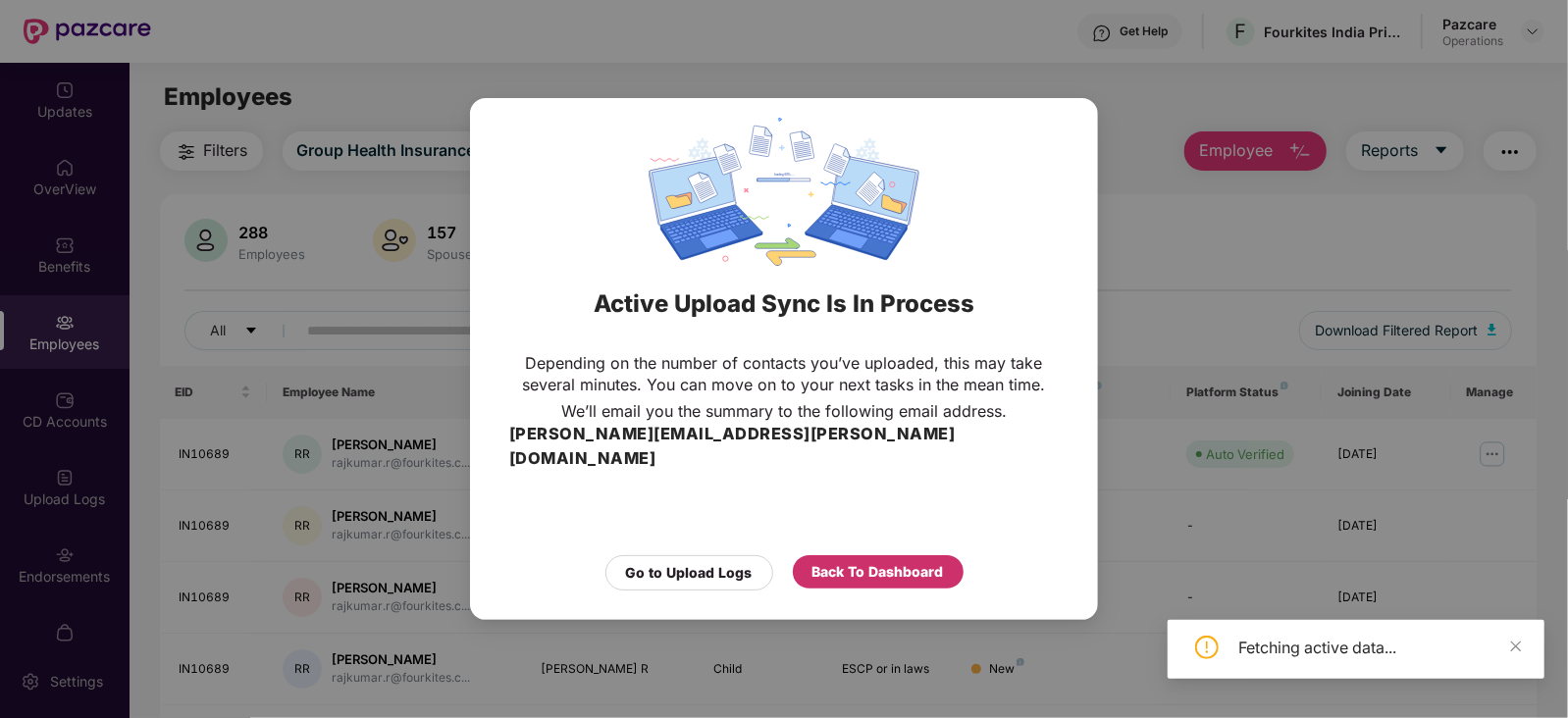
click at [829, 555] on div "Back To Dashboard" at bounding box center [878, 572] width 170 height 33
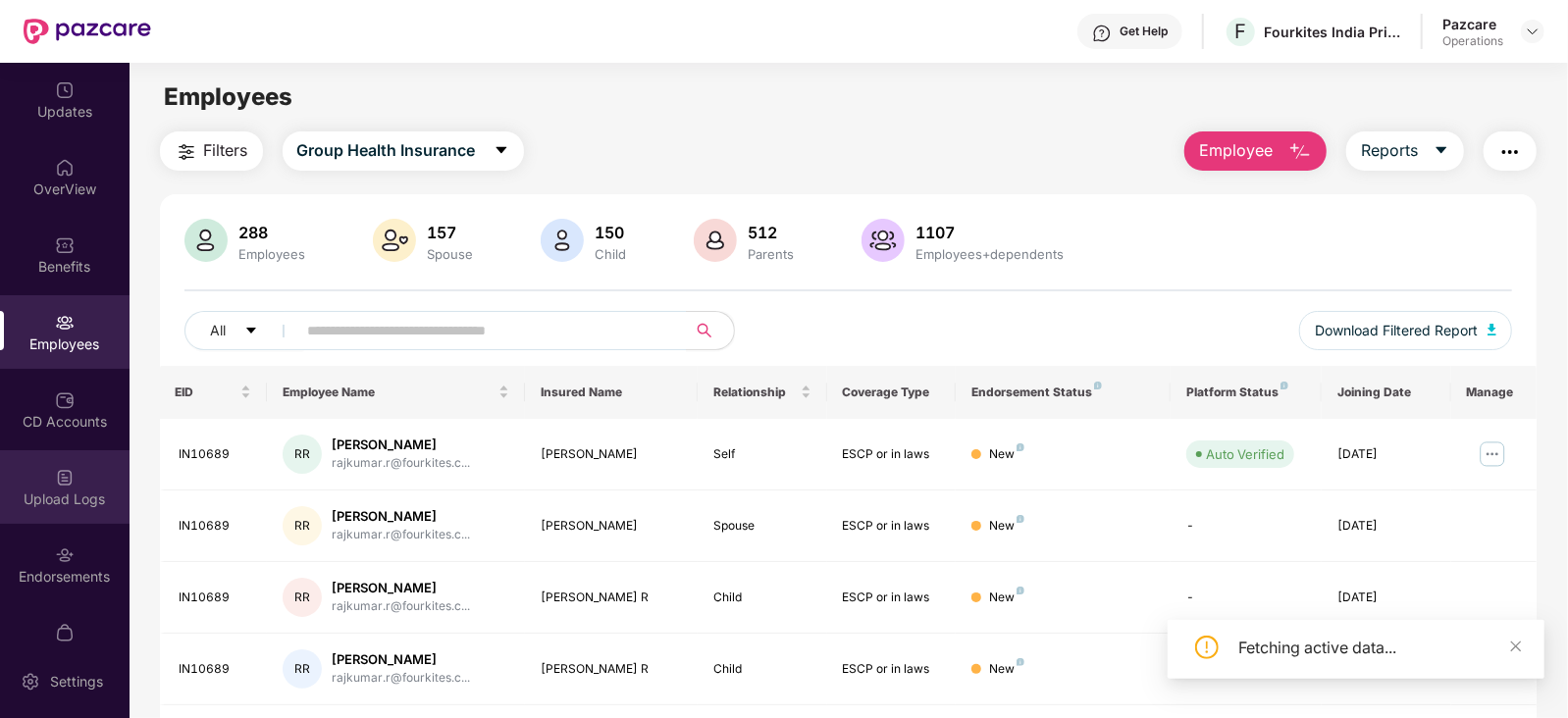
click at [85, 473] on div "Upload Logs" at bounding box center [64, 487] width 129 height 74
